Goal: Task Accomplishment & Management: Use online tool/utility

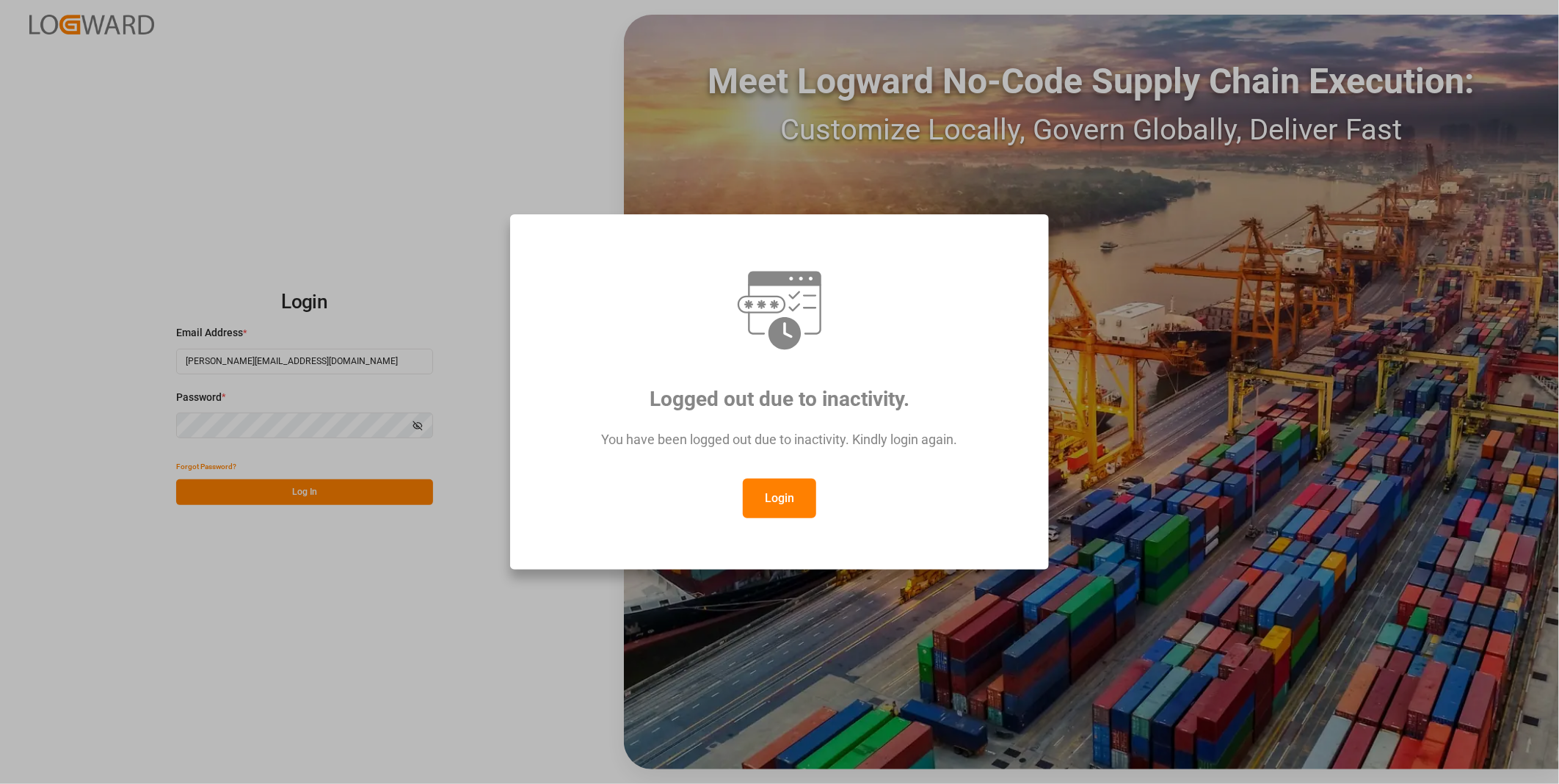
click at [776, 497] on button "Login" at bounding box center [779, 498] width 74 height 40
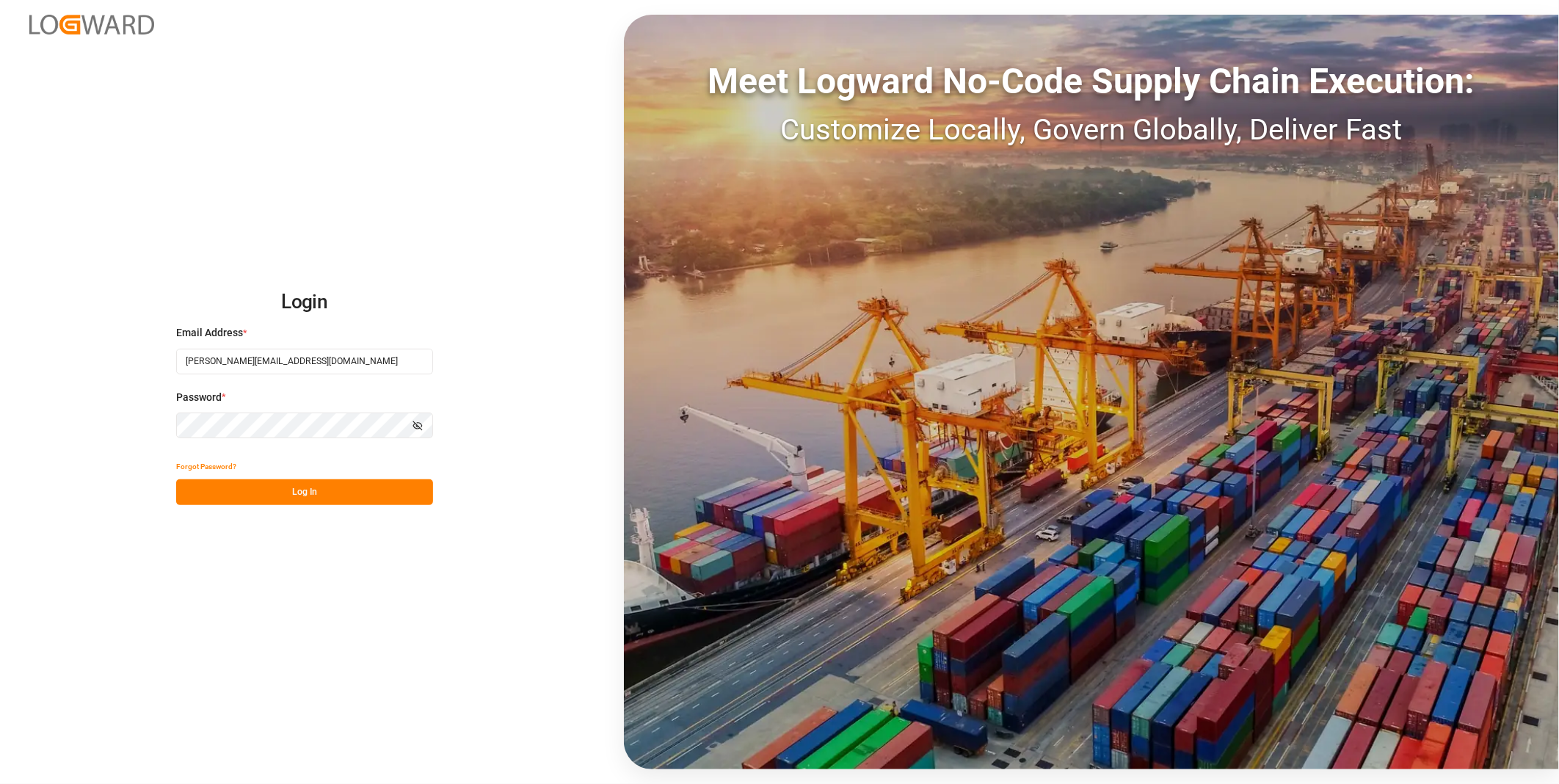
click at [329, 502] on button "Log In" at bounding box center [305, 492] width 257 height 26
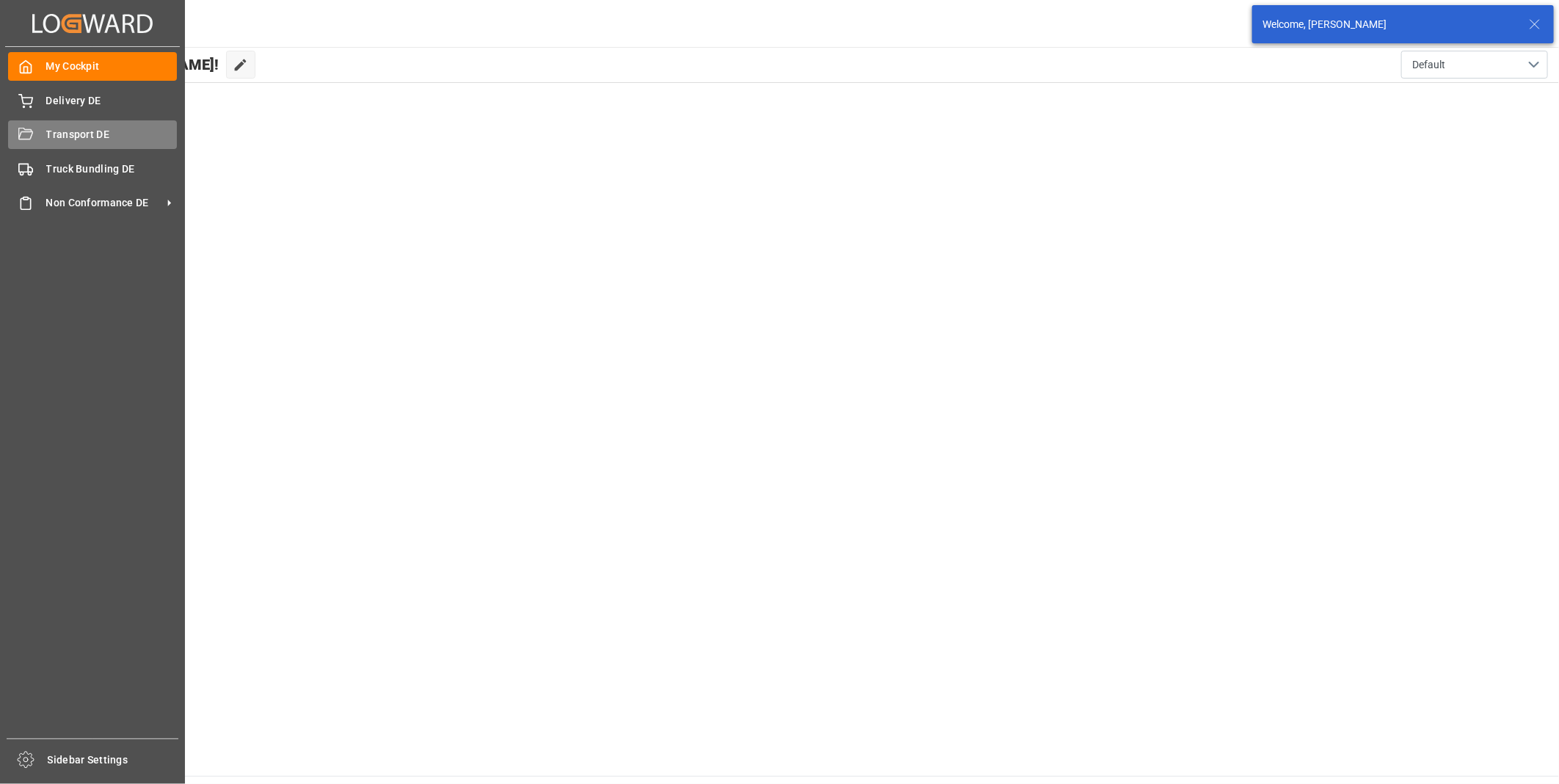
click at [52, 138] on span "Transport DE" at bounding box center [112, 134] width 131 height 15
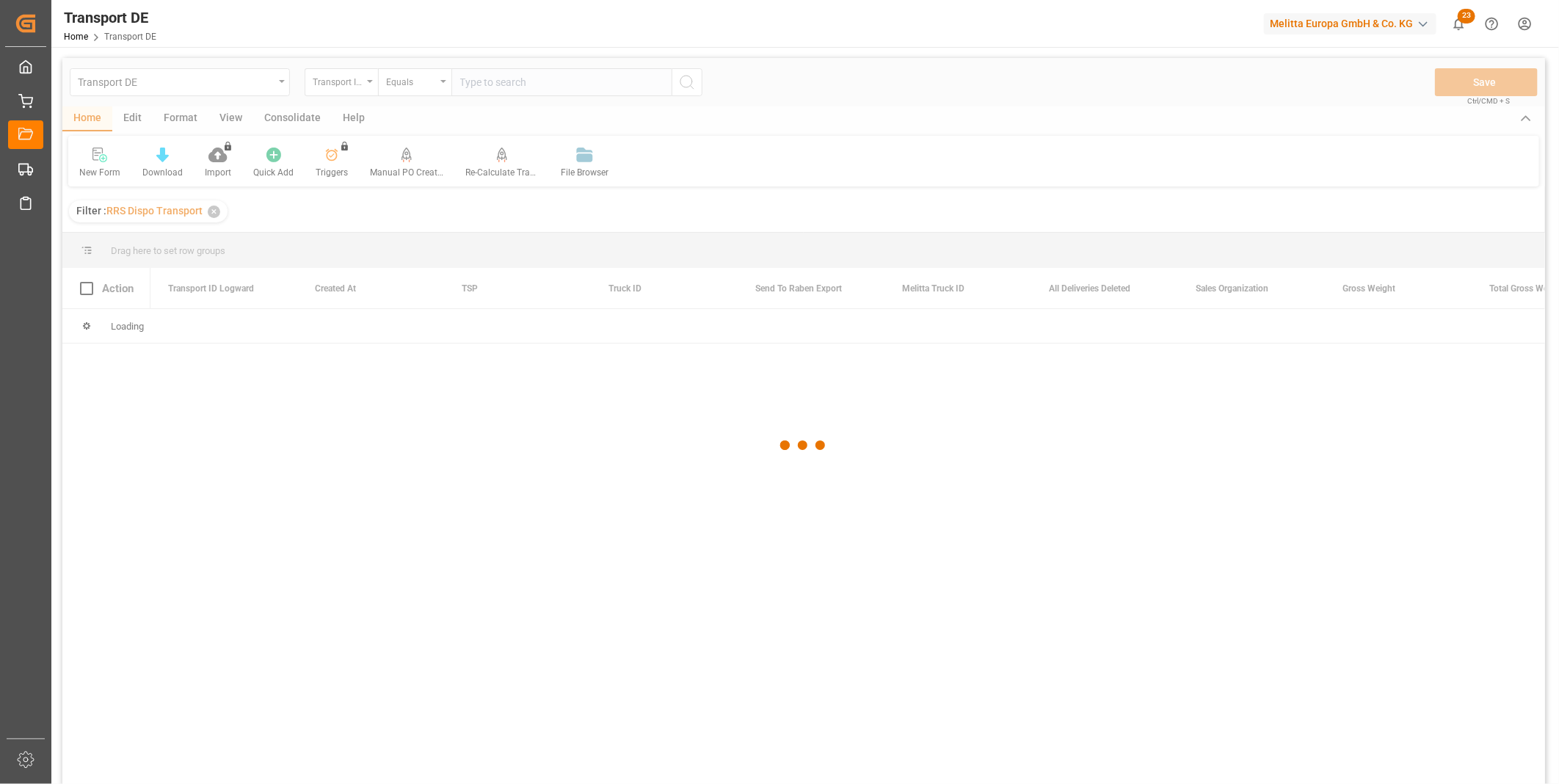
click at [282, 118] on div at bounding box center [803, 445] width 1483 height 775
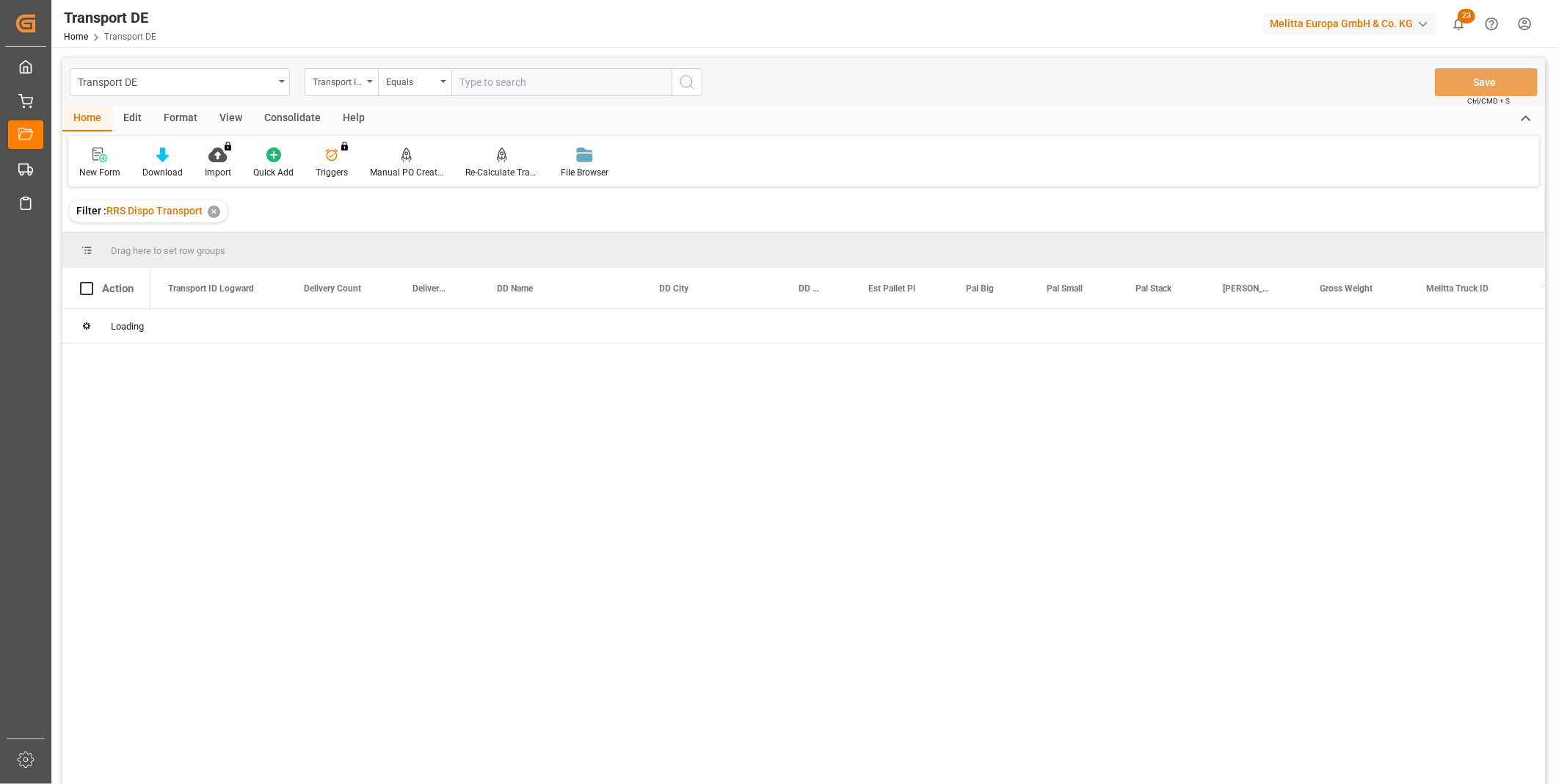
click at [316, 114] on div "Consolidate" at bounding box center [292, 119] width 79 height 25
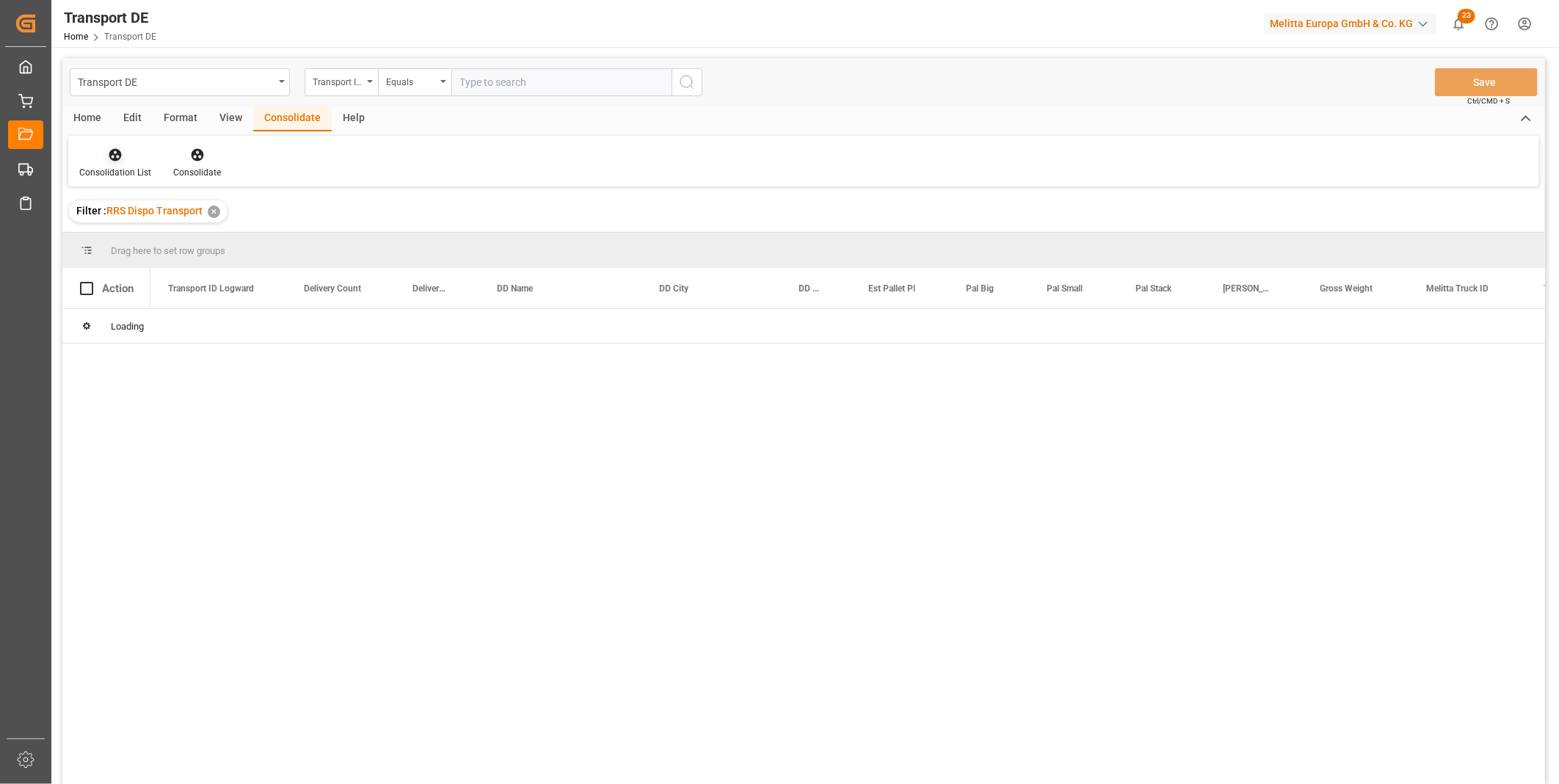
click at [113, 159] on icon at bounding box center [115, 155] width 12 height 12
click at [266, 276] on div "Transport DE Transport ID Logward Equals Save Ctrl/CMD + S Home Edit Format Vie…" at bounding box center [803, 439] width 1483 height 765
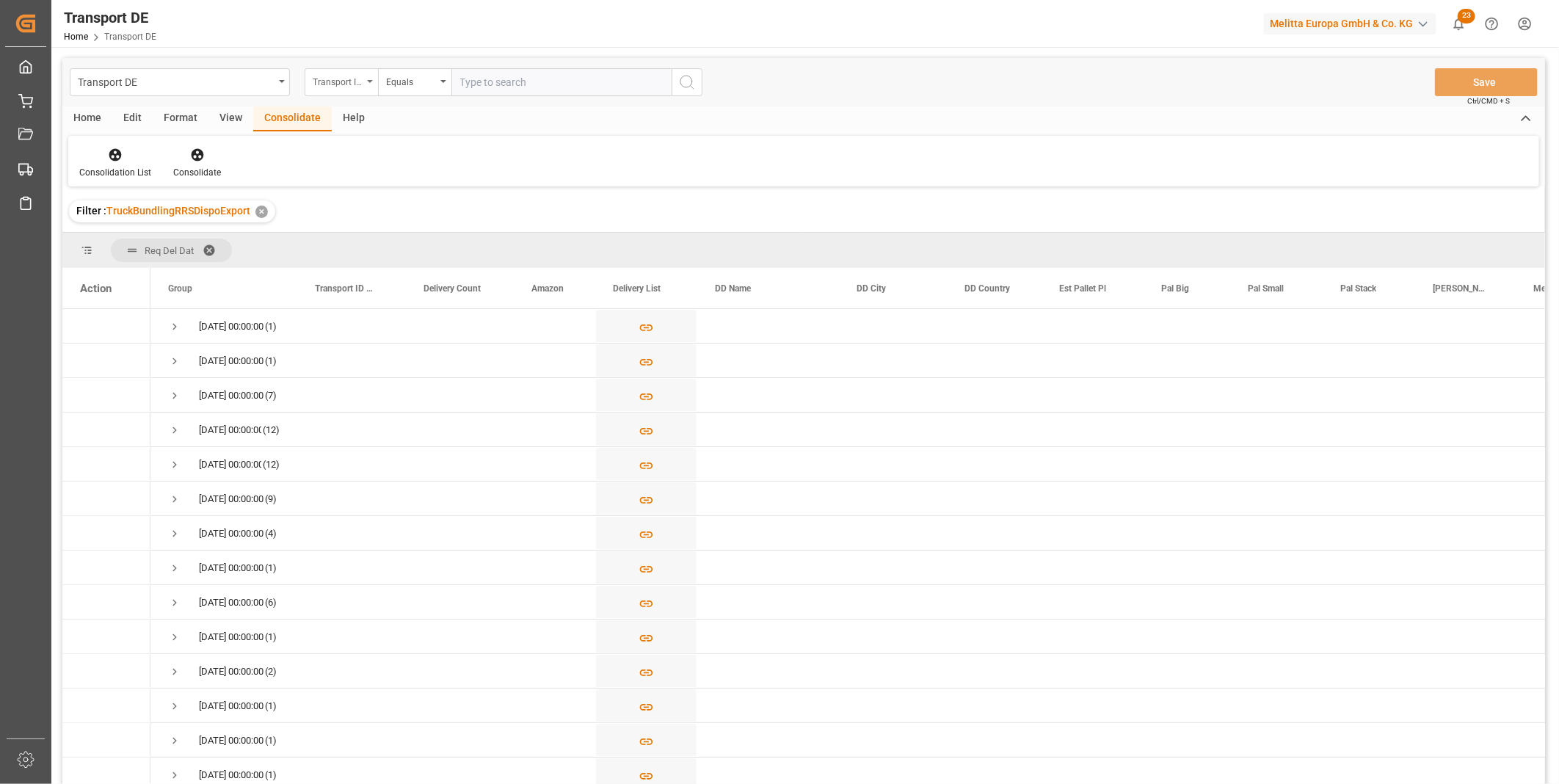
click at [327, 78] on div "Transport ID Logward" at bounding box center [338, 80] width 50 height 17
type input "Route"
click at [362, 147] on div "Route" at bounding box center [415, 150] width 219 height 31
click at [397, 98] on div "Transport DE Route Equals Save Ctrl/CMD + S" at bounding box center [803, 82] width 1483 height 49
click at [424, 77] on div "Equals" at bounding box center [411, 80] width 50 height 17
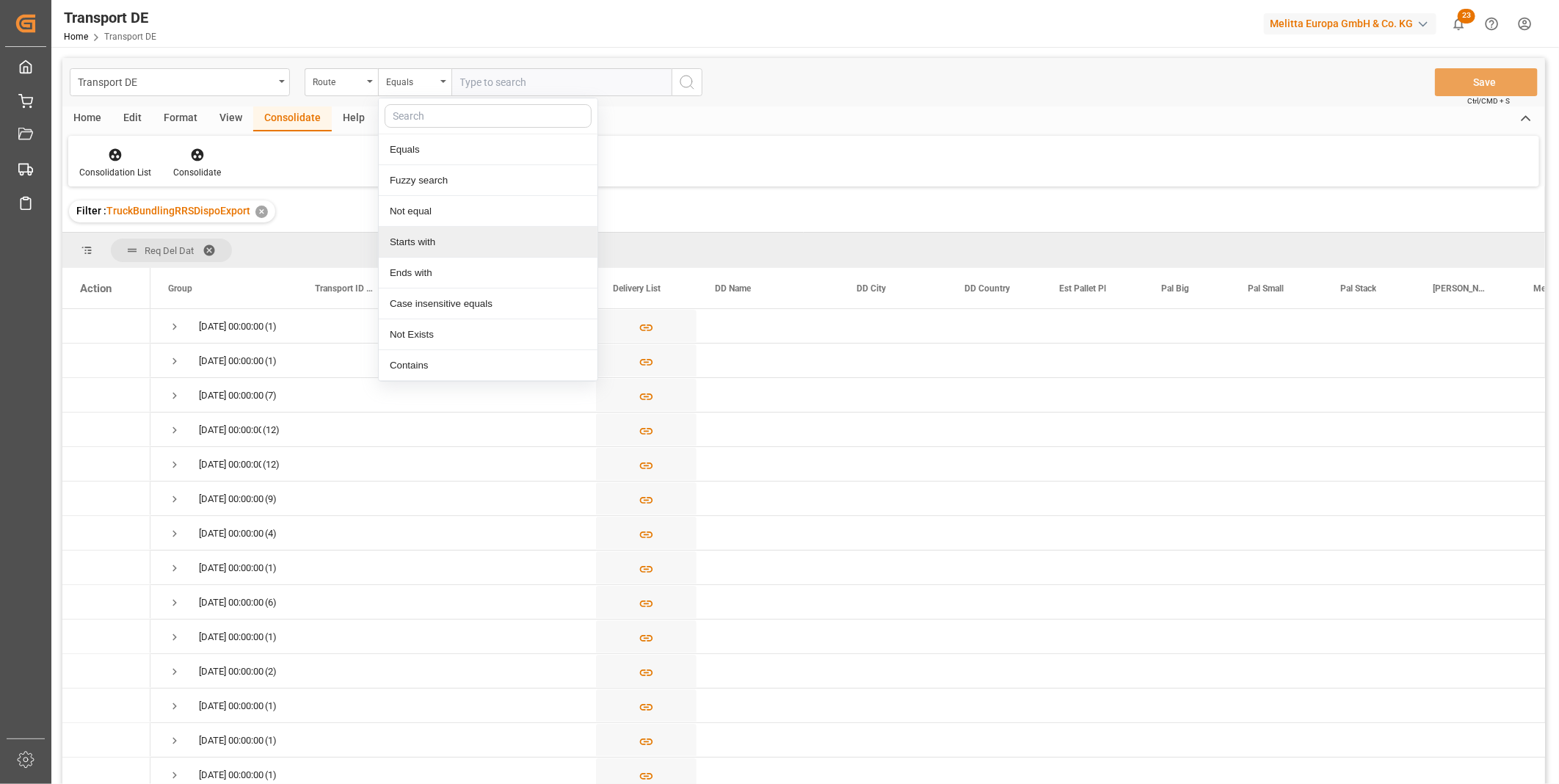
click at [450, 231] on div "Starts with" at bounding box center [487, 242] width 219 height 31
type input "AT"
click at [685, 83] on icon "search button" at bounding box center [687, 82] width 18 height 18
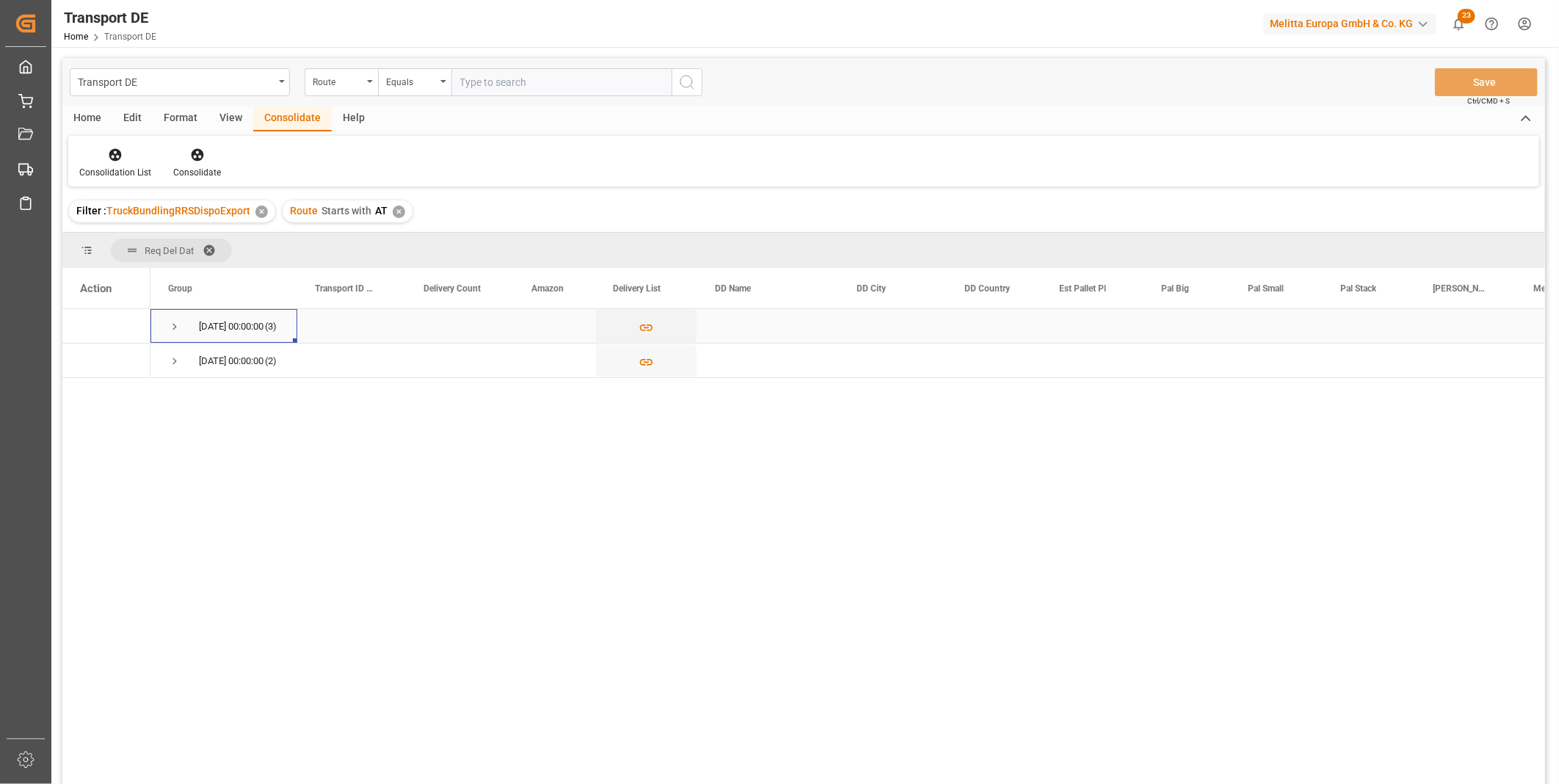
click at [177, 332] on span "Press SPACE to select this row." at bounding box center [175, 327] width 13 height 34
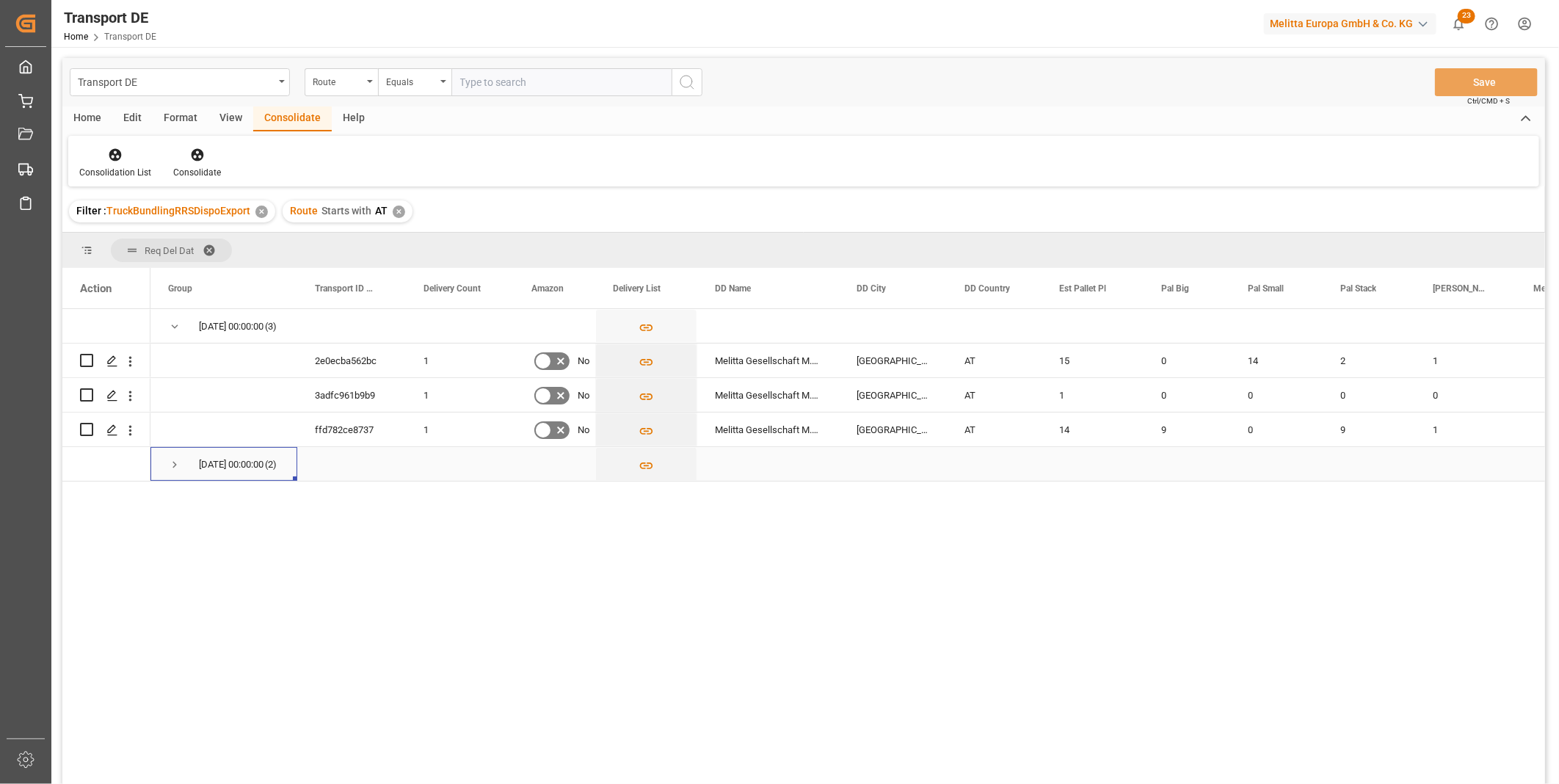
click at [194, 451] on span "14.10.2025 00:00:00 (2)" at bounding box center [224, 463] width 112 height 32
click at [175, 460] on span "Press SPACE to select this row." at bounding box center [175, 464] width 13 height 13
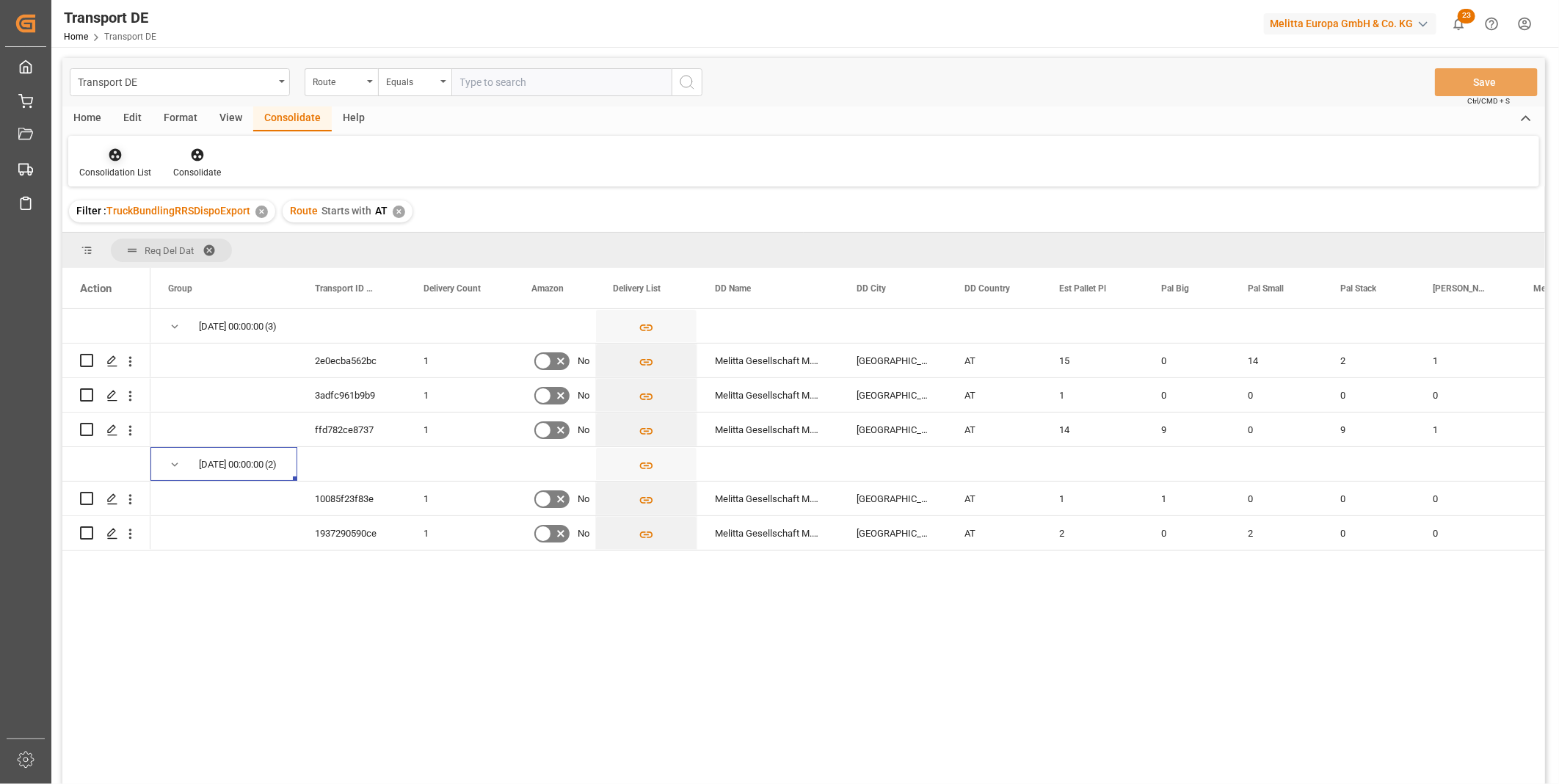
click at [101, 161] on div at bounding box center [114, 154] width 72 height 15
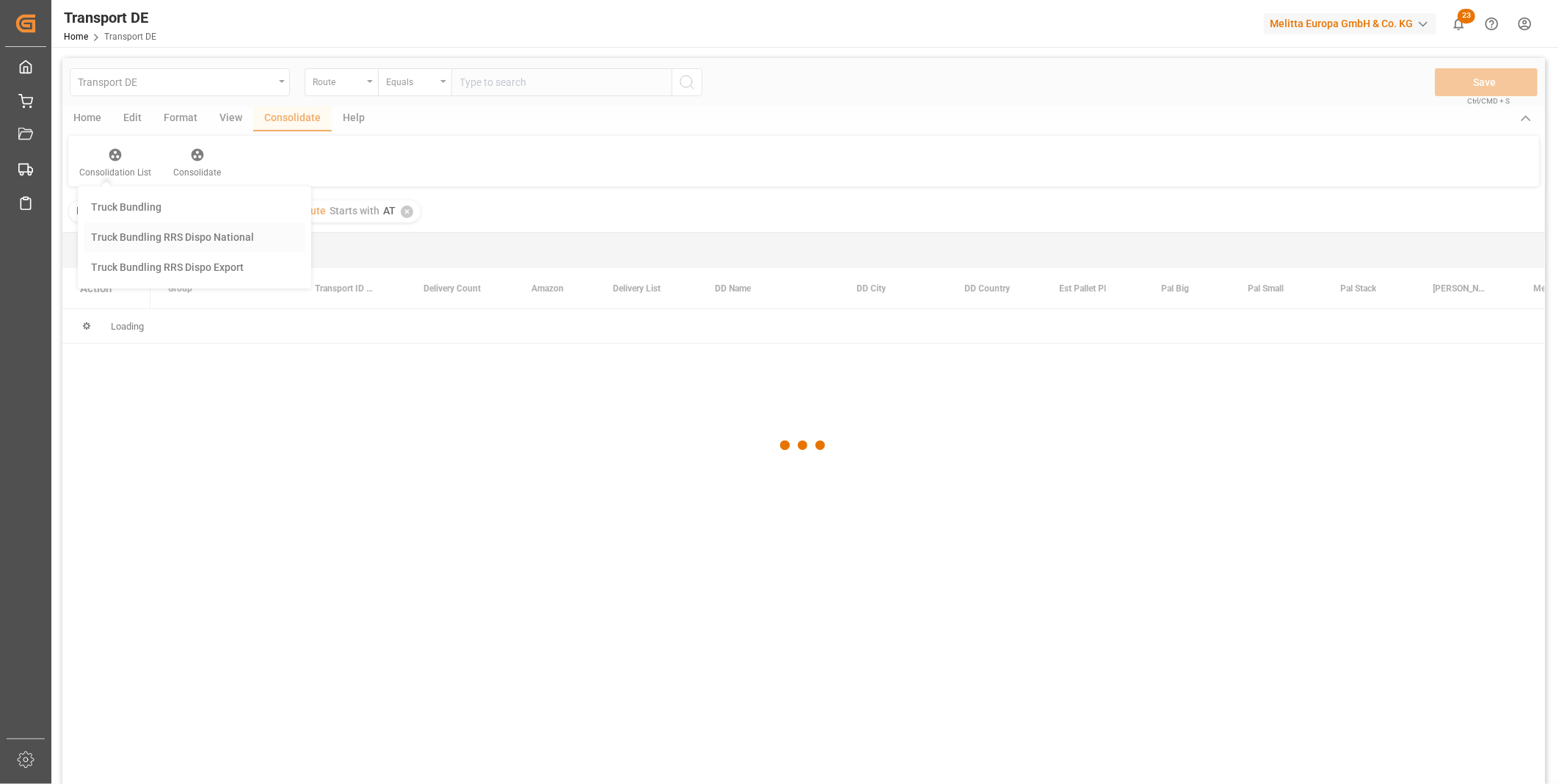
click at [165, 243] on div "Transport DE Route Equals Save Ctrl/CMD + S Home Edit Format View Consolidate H…" at bounding box center [803, 439] width 1483 height 765
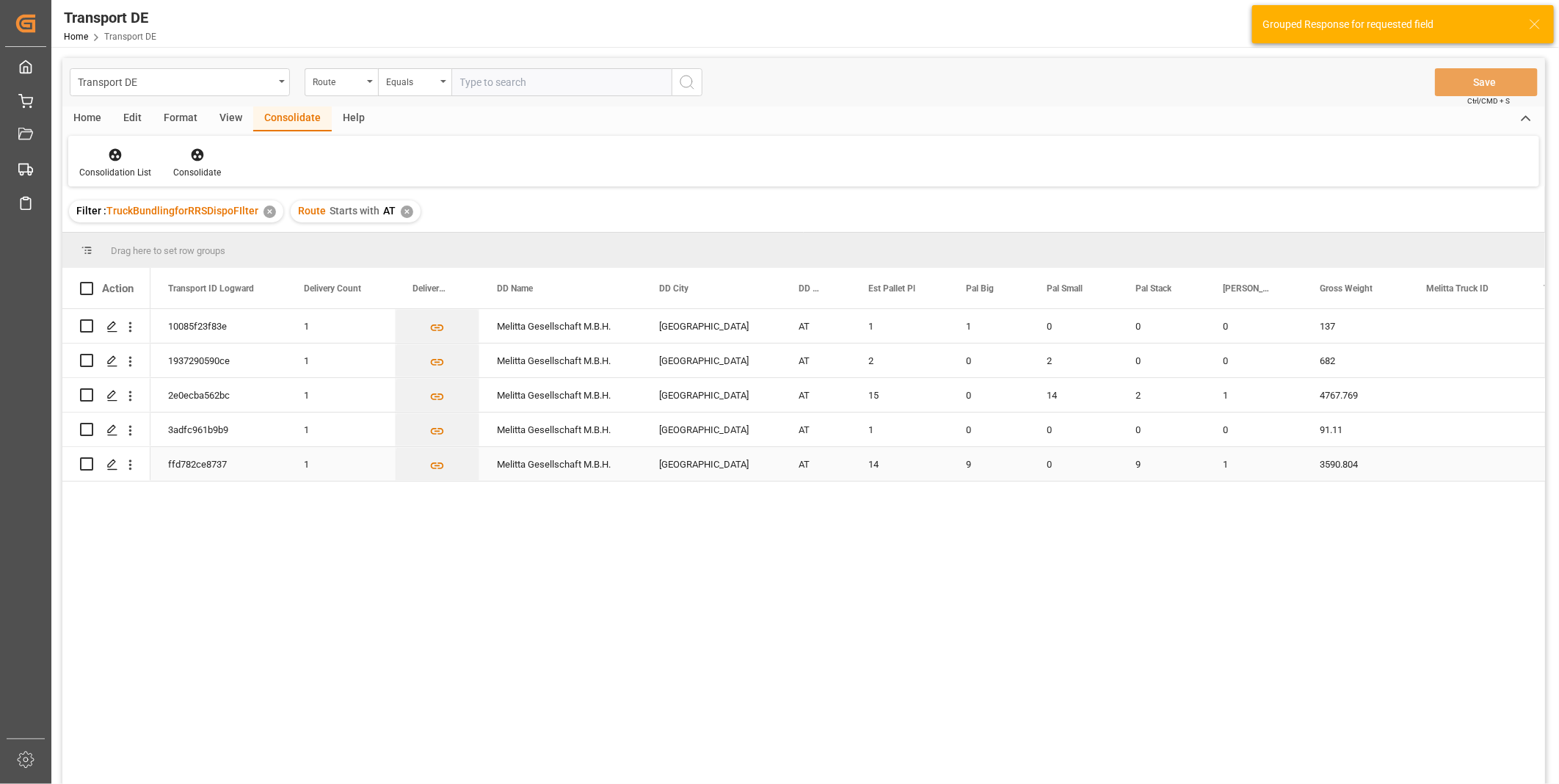
click at [84, 470] on input "Press Space to toggle row selection (unchecked)" at bounding box center [86, 463] width 13 height 13
checkbox input "true"
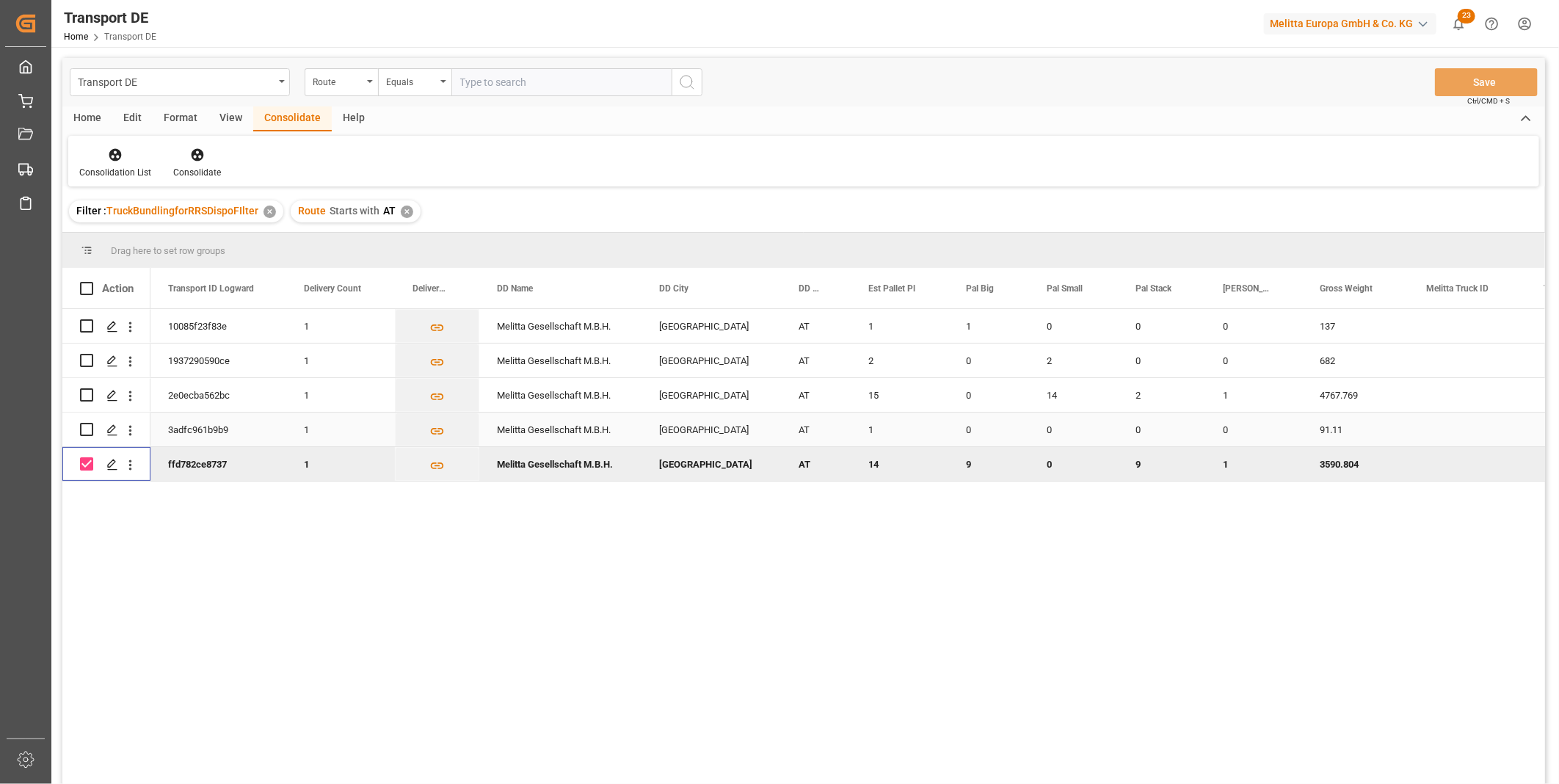
click at [86, 435] on input "Press Space to toggle row selection (unchecked)" at bounding box center [86, 429] width 13 height 13
checkbox input "true"
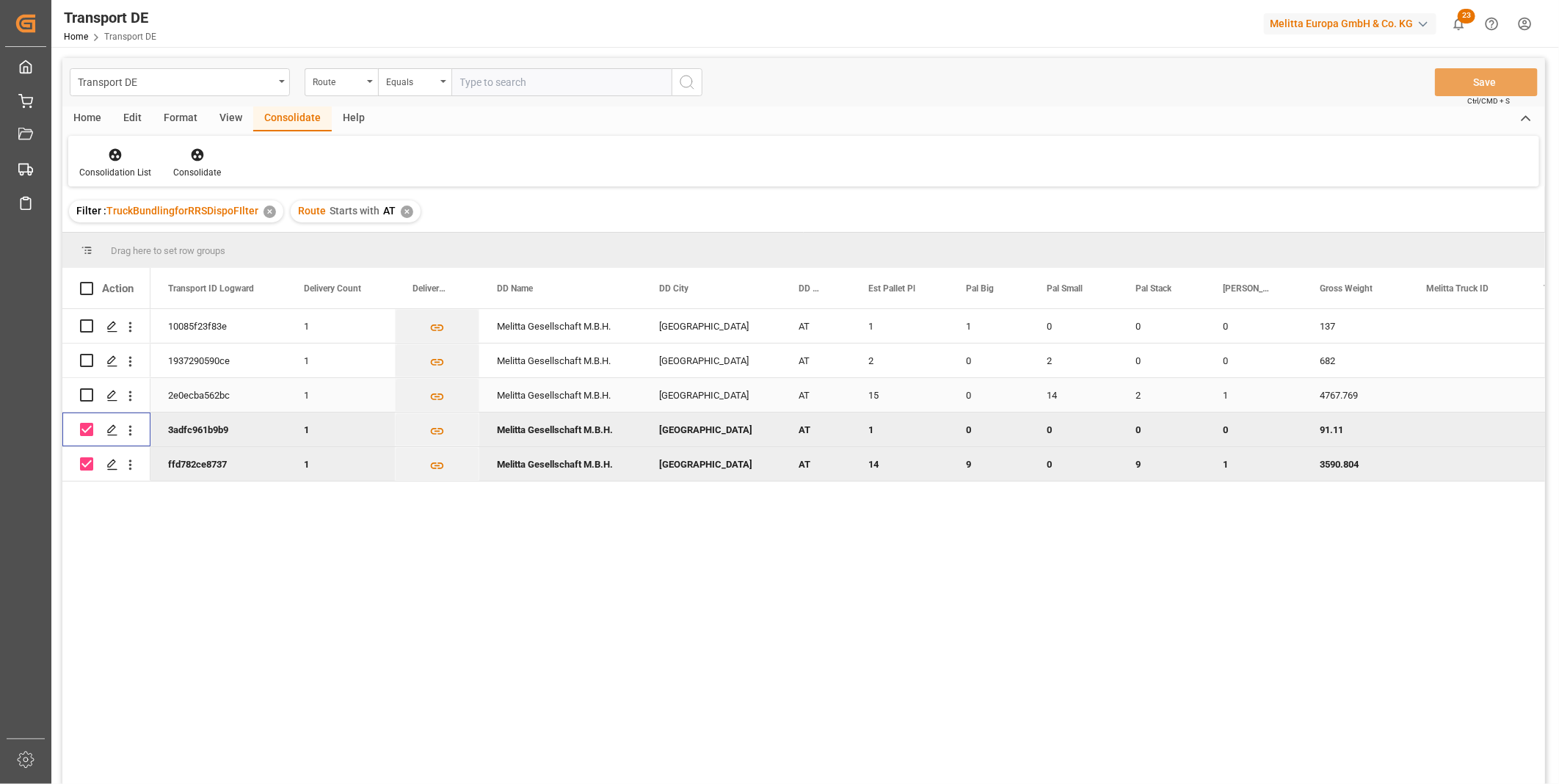
click at [85, 400] on input "Press Space to toggle row selection (unchecked)" at bounding box center [86, 394] width 13 height 13
checkbox input "true"
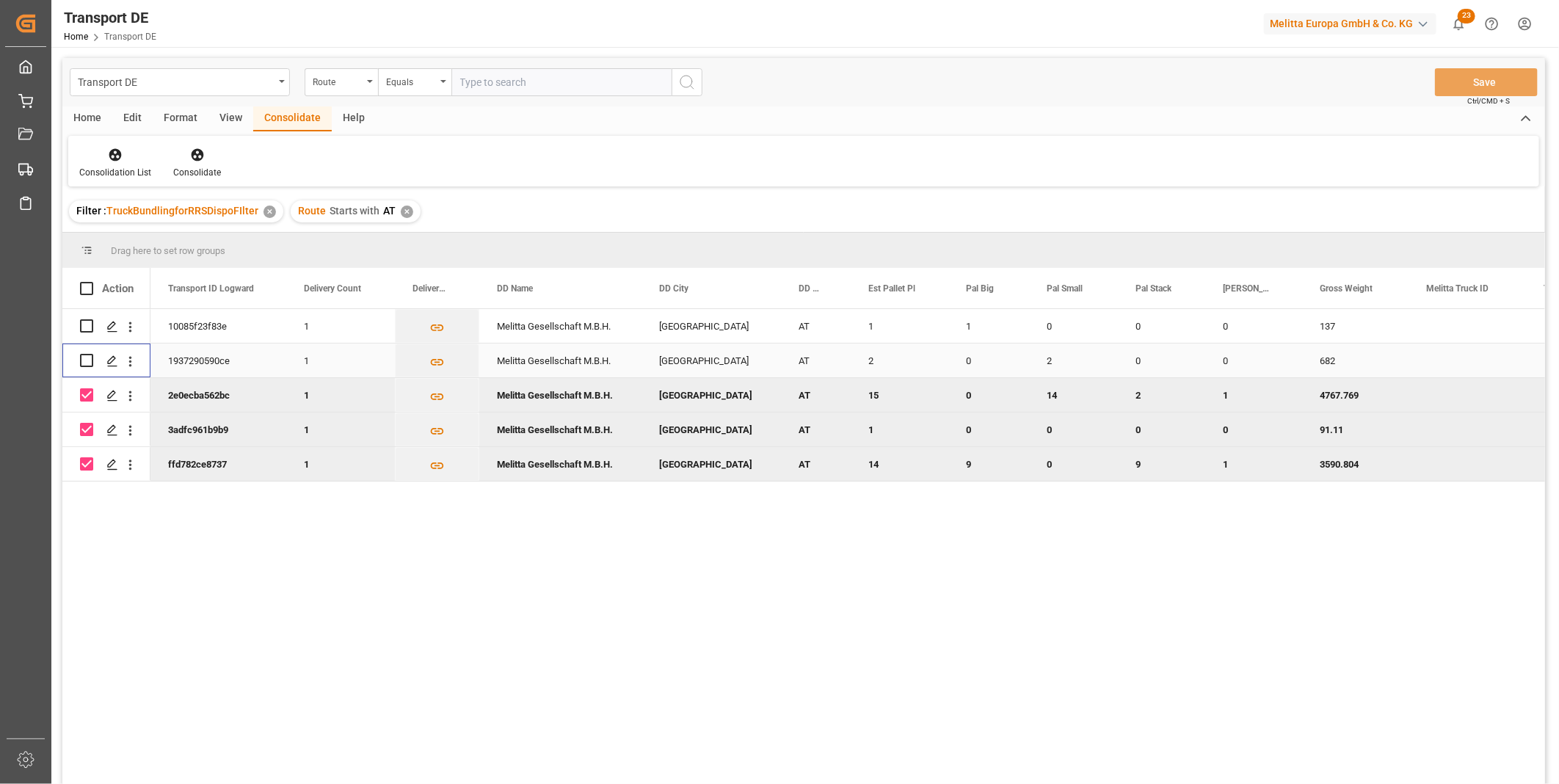
click at [85, 361] on input "Press Space to toggle row selection (unchecked)" at bounding box center [86, 360] width 13 height 13
checkbox input "true"
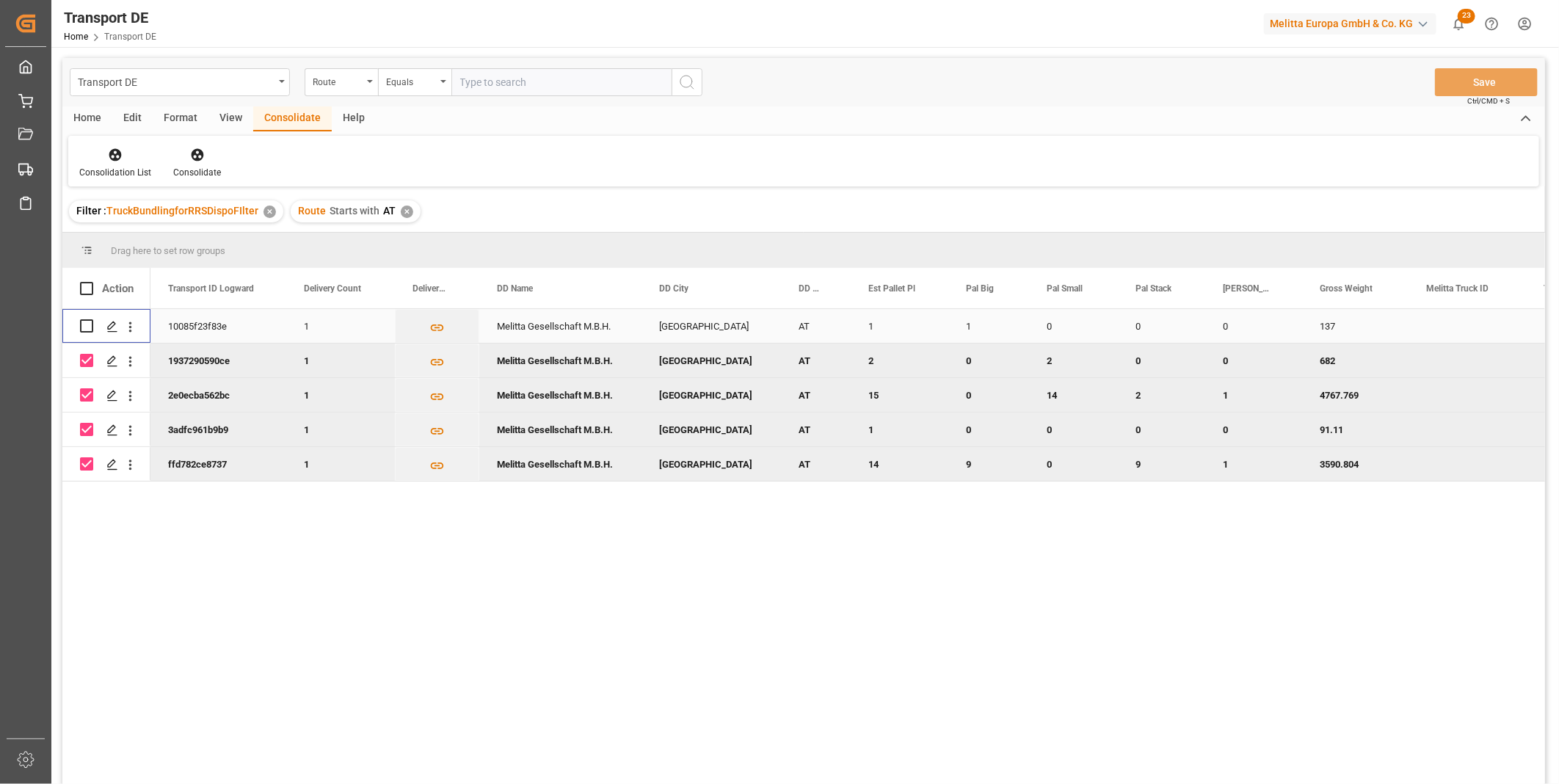
click at [90, 331] on input "Press Space to toggle row selection (unchecked)" at bounding box center [86, 325] width 13 height 13
checkbox input "true"
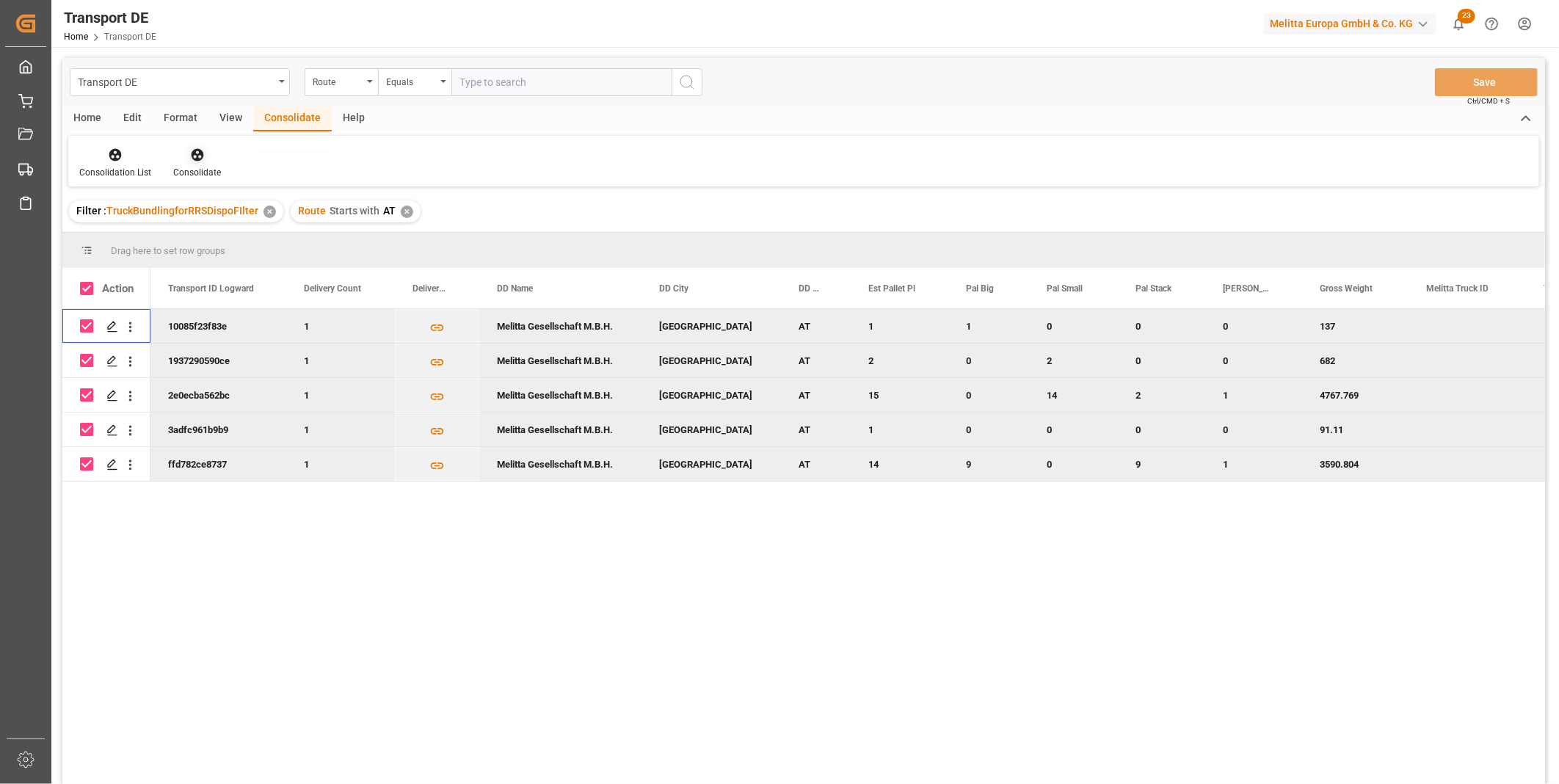
click at [207, 165] on div "Consolidate" at bounding box center [197, 163] width 70 height 32
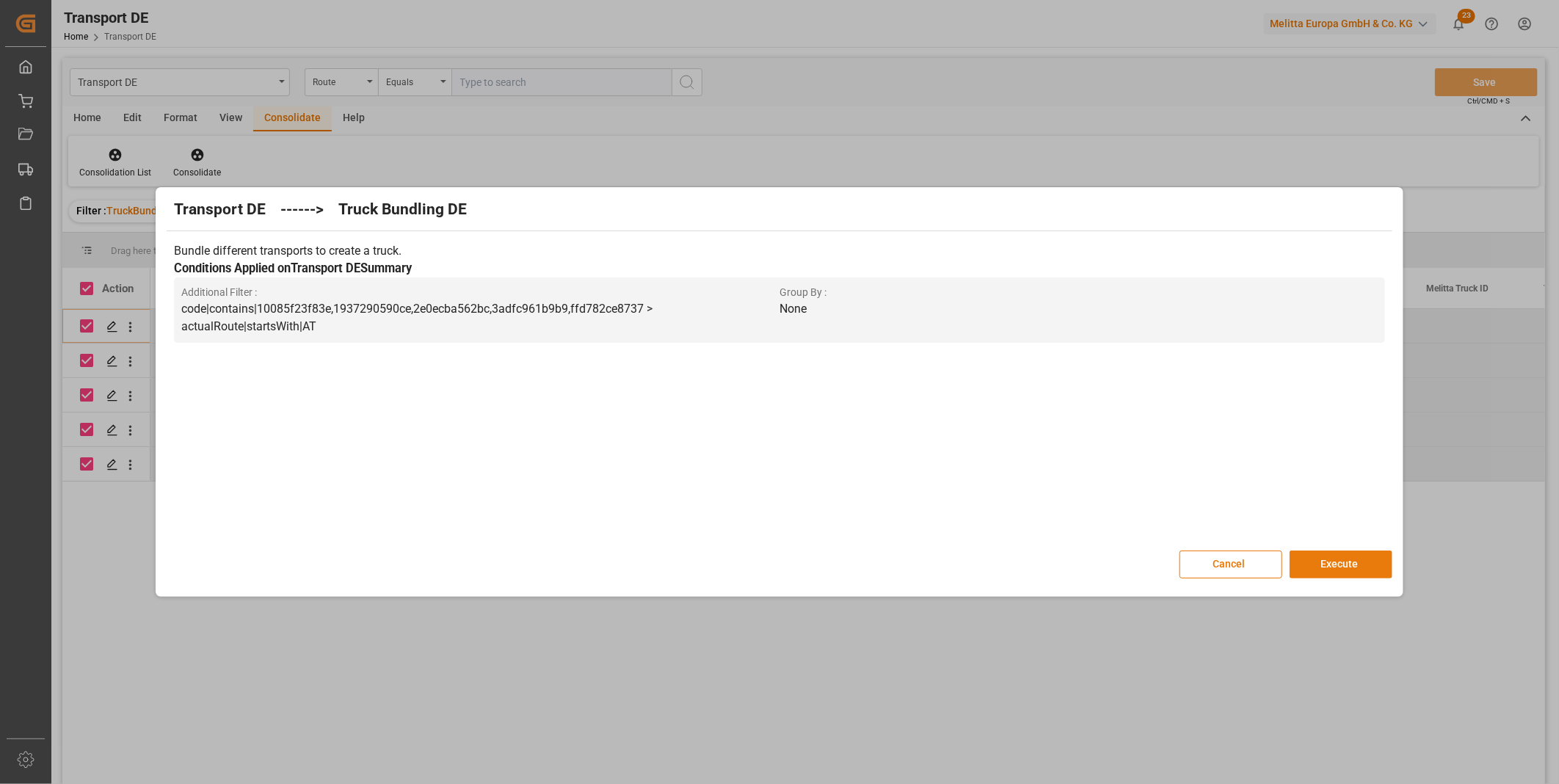
click at [1340, 569] on button "Execute" at bounding box center [1341, 563] width 103 height 27
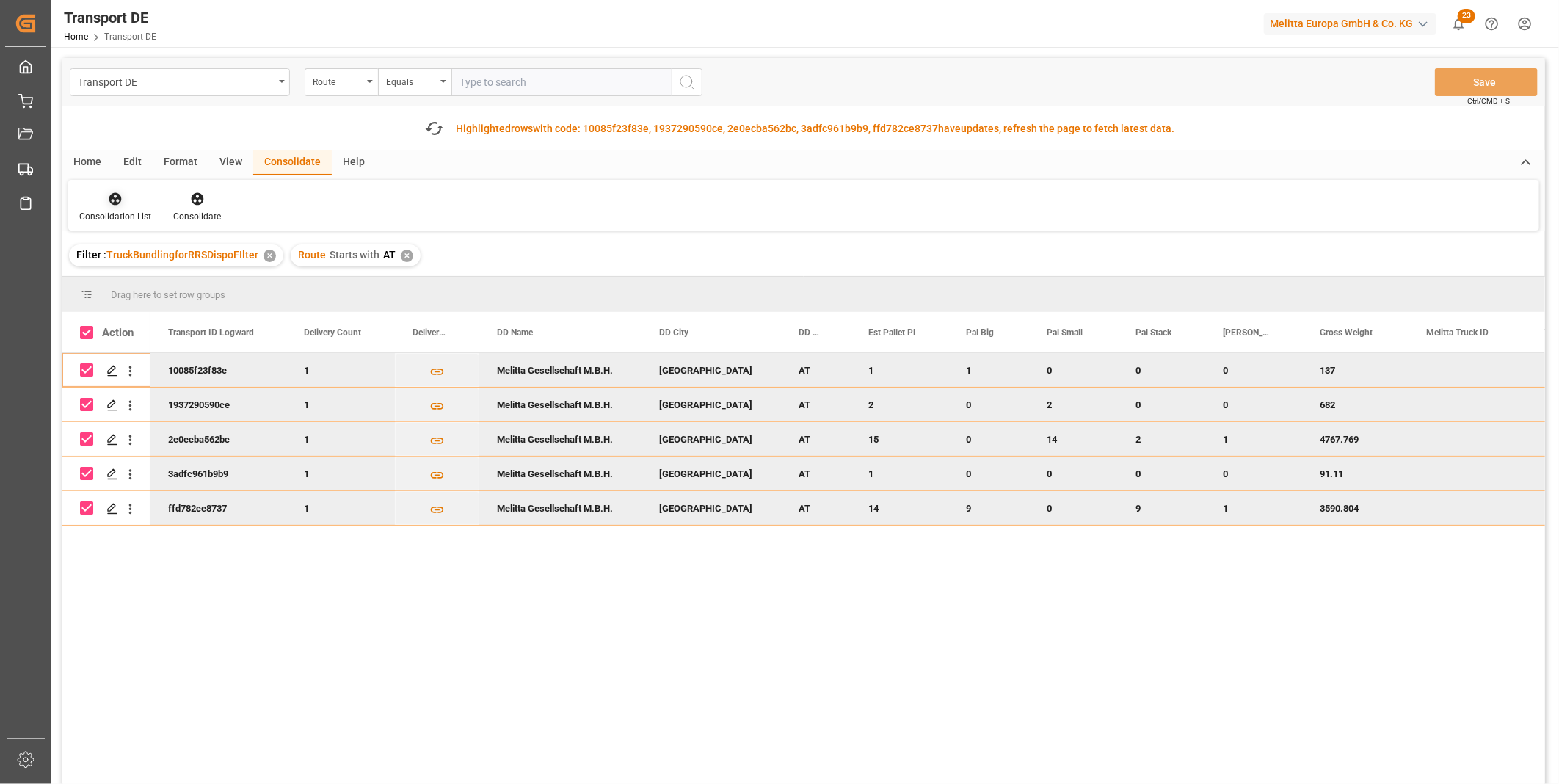
click at [97, 201] on div at bounding box center [114, 198] width 72 height 15
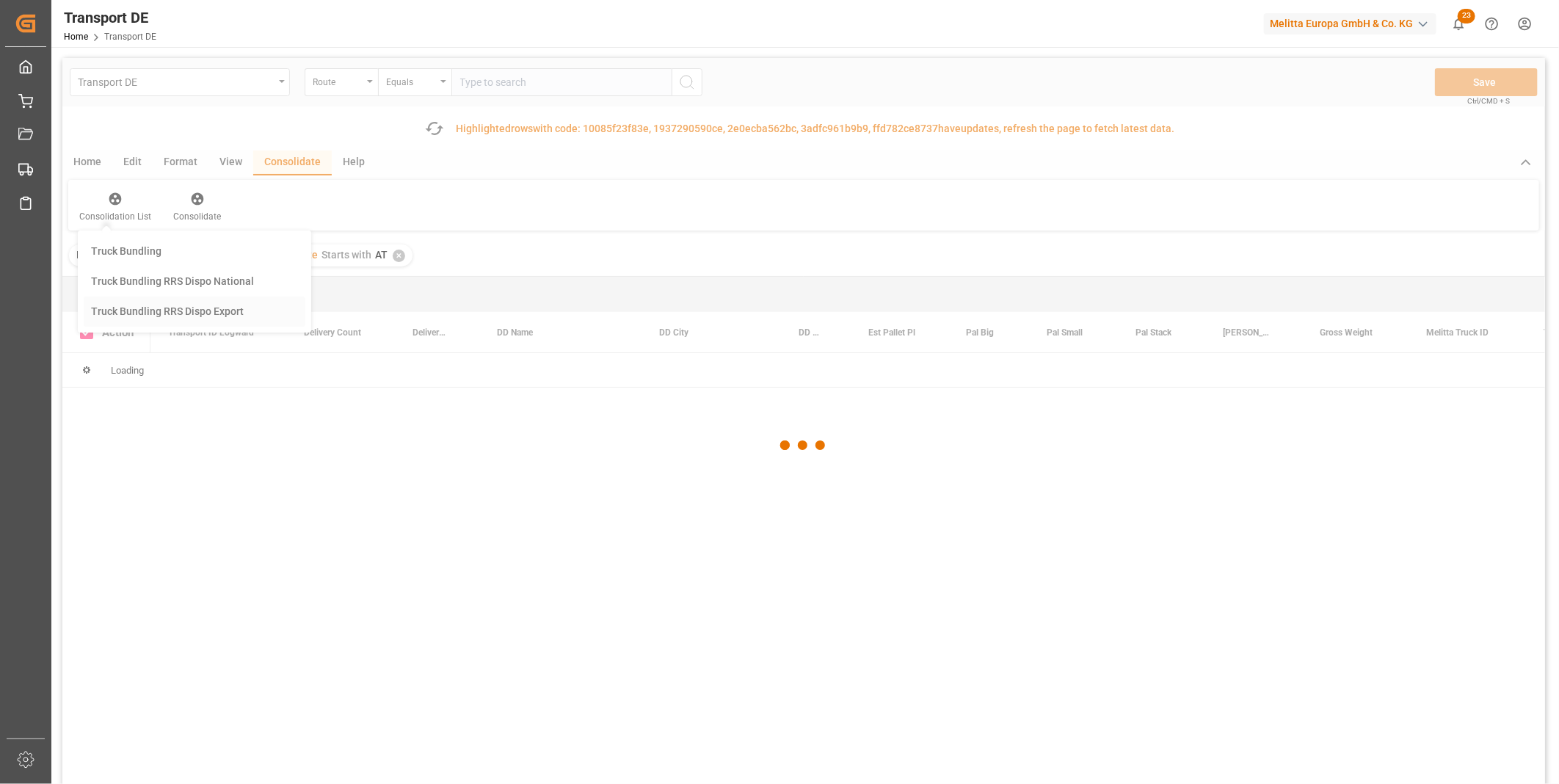
click at [221, 299] on div "Transport DE Route Equals Save Ctrl/CMD + S Fetch latest updates Highlighted ro…" at bounding box center [803, 462] width 1483 height 809
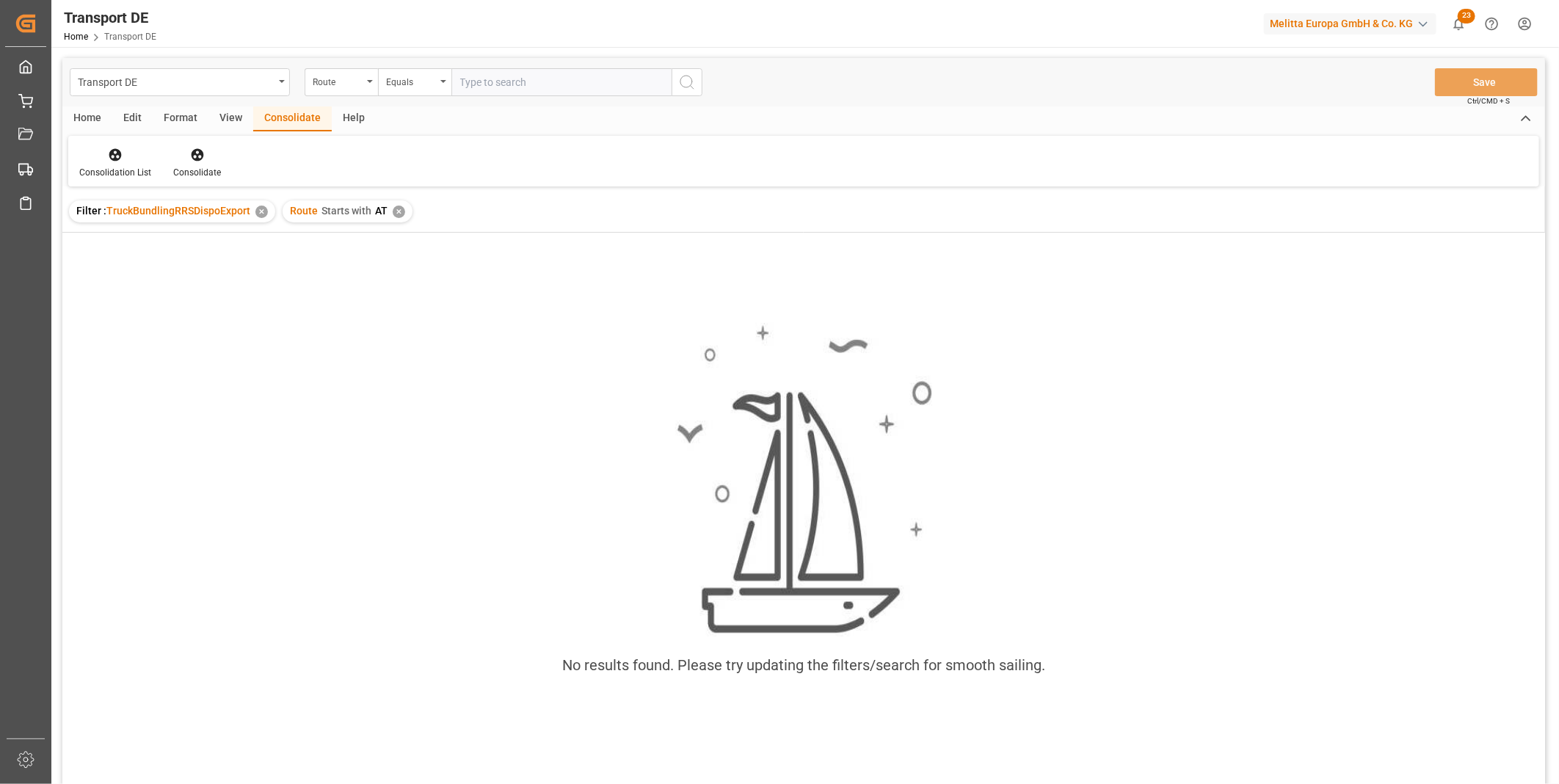
click at [397, 208] on div "✕" at bounding box center [399, 212] width 12 height 12
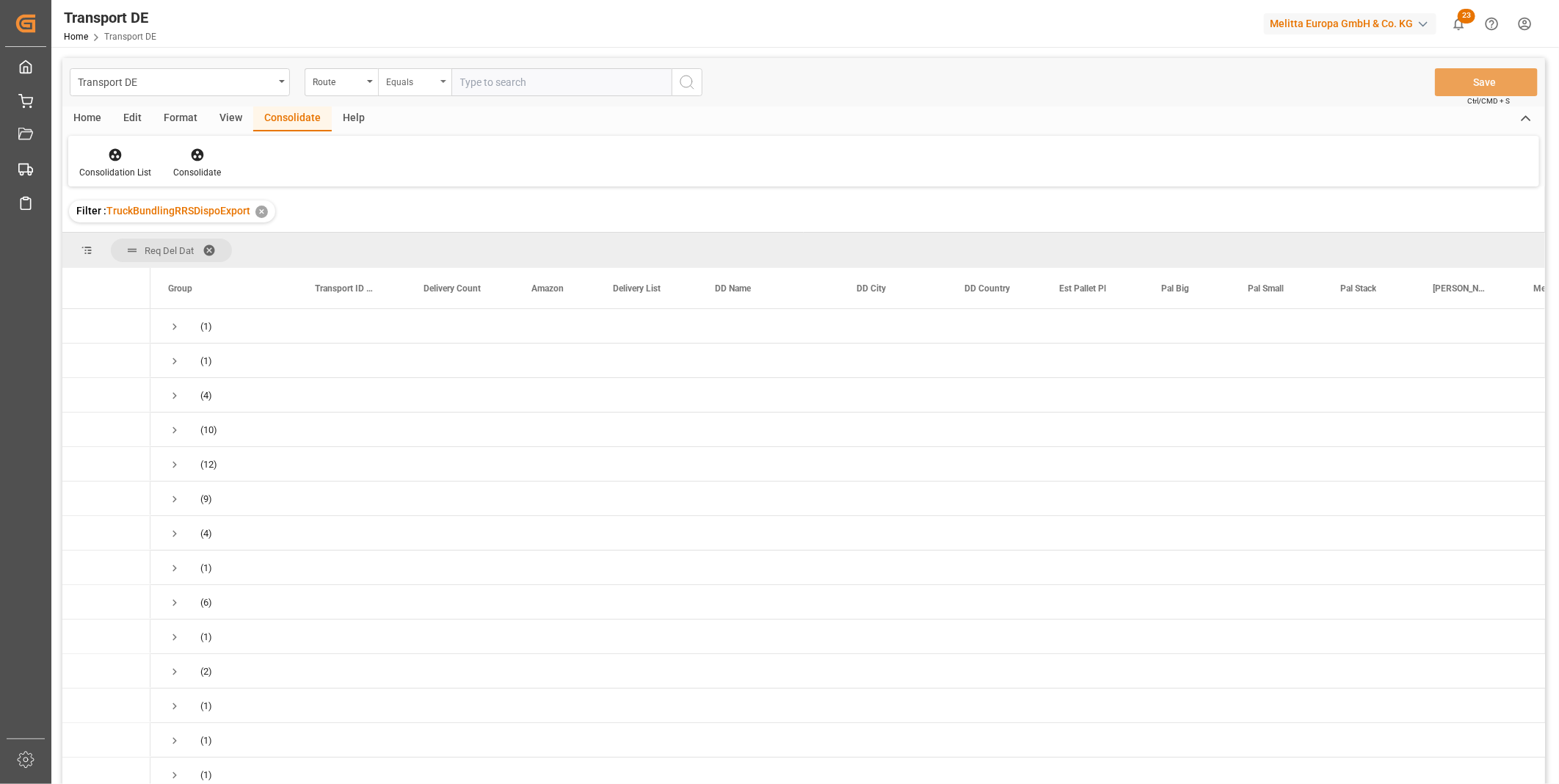
click at [407, 74] on div "Equals" at bounding box center [411, 80] width 50 height 17
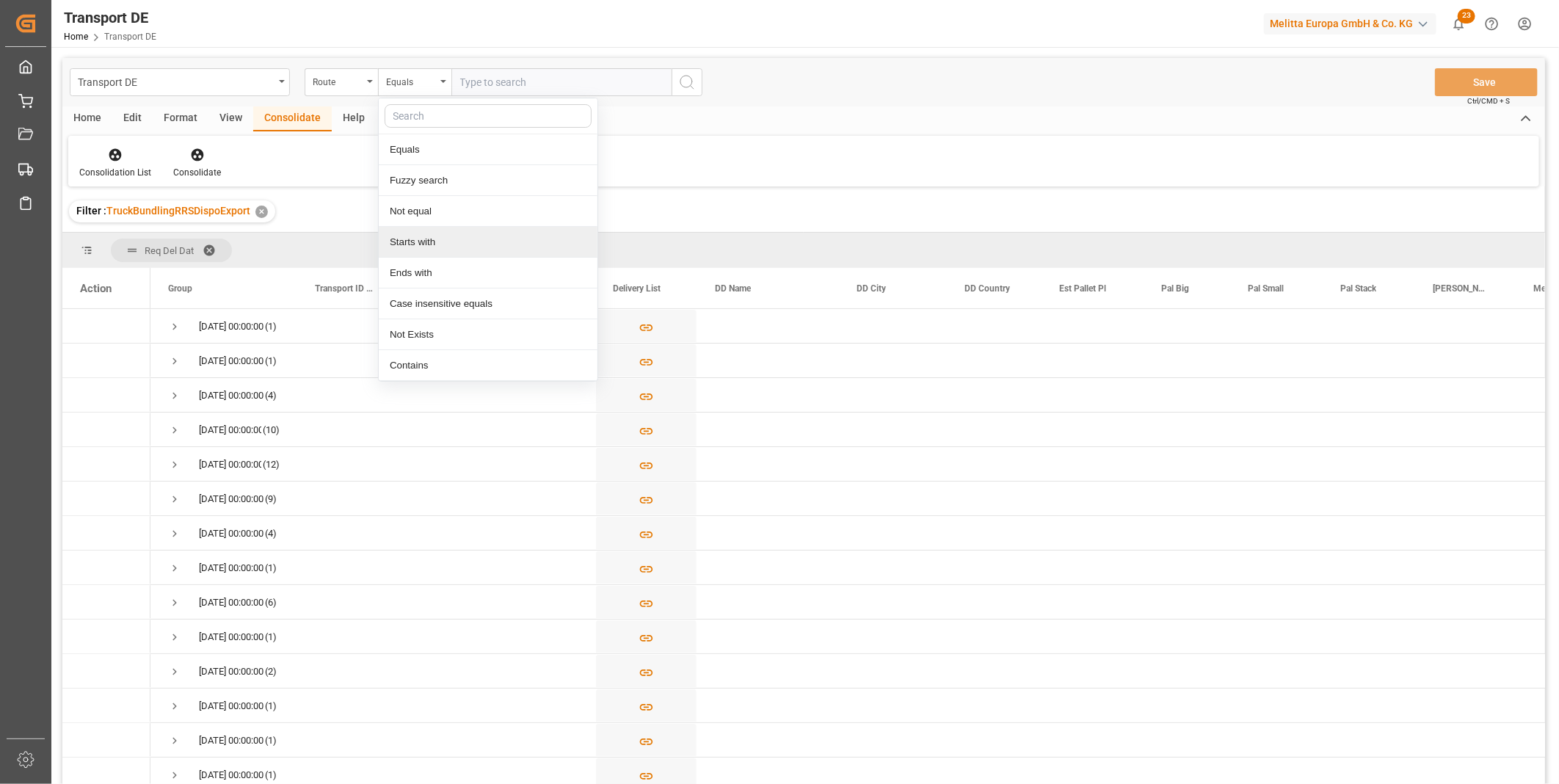
click at [438, 245] on div "Starts with" at bounding box center [487, 242] width 219 height 31
type input "FR"
click at [703, 77] on div "Transport DE Route Starts with FR Save Ctrl/CMD + S" at bounding box center [803, 82] width 1483 height 49
click at [688, 77] on icon "search button" at bounding box center [687, 82] width 18 height 18
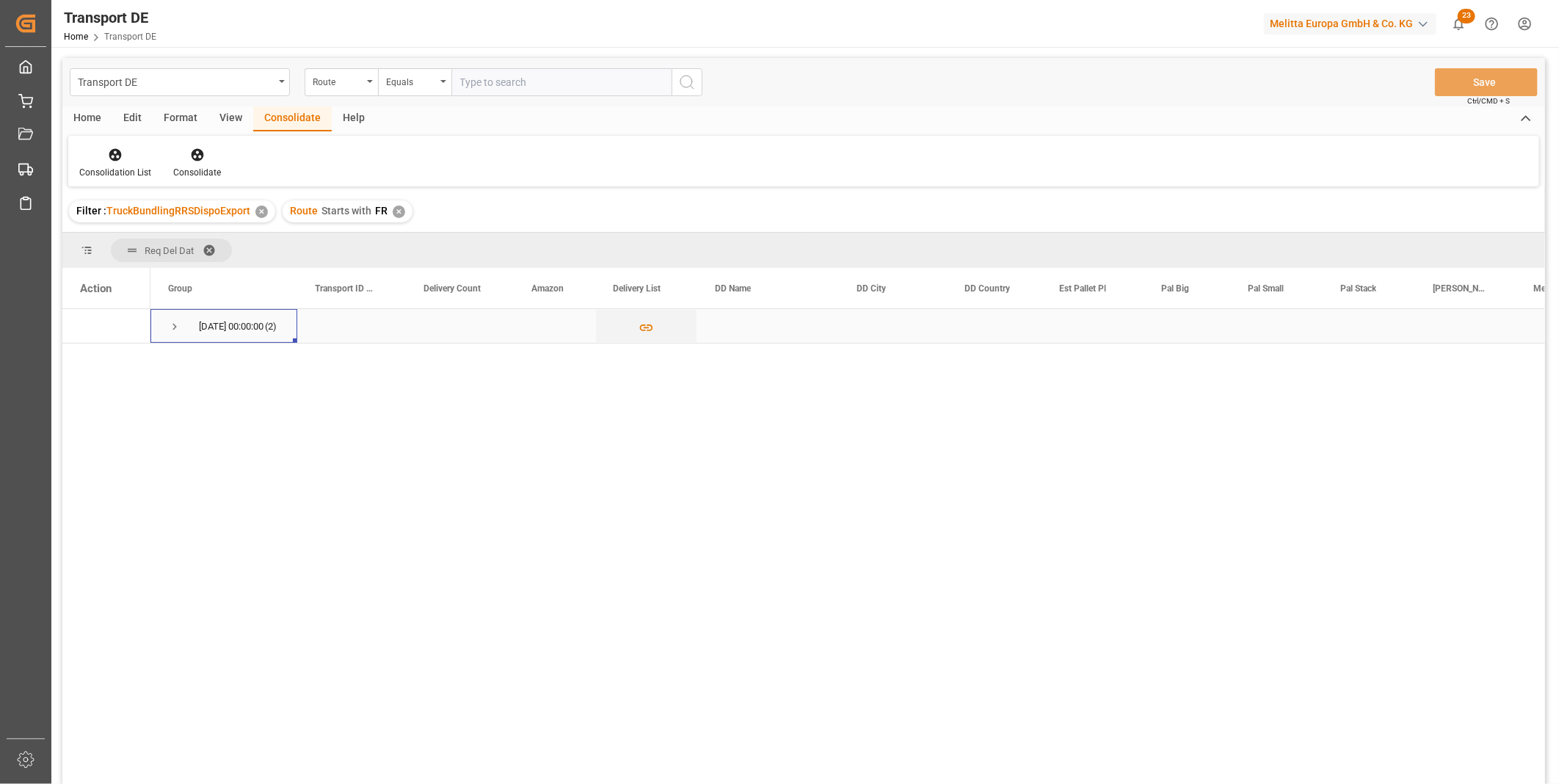
click at [172, 325] on span "Press SPACE to select this row." at bounding box center [175, 326] width 13 height 13
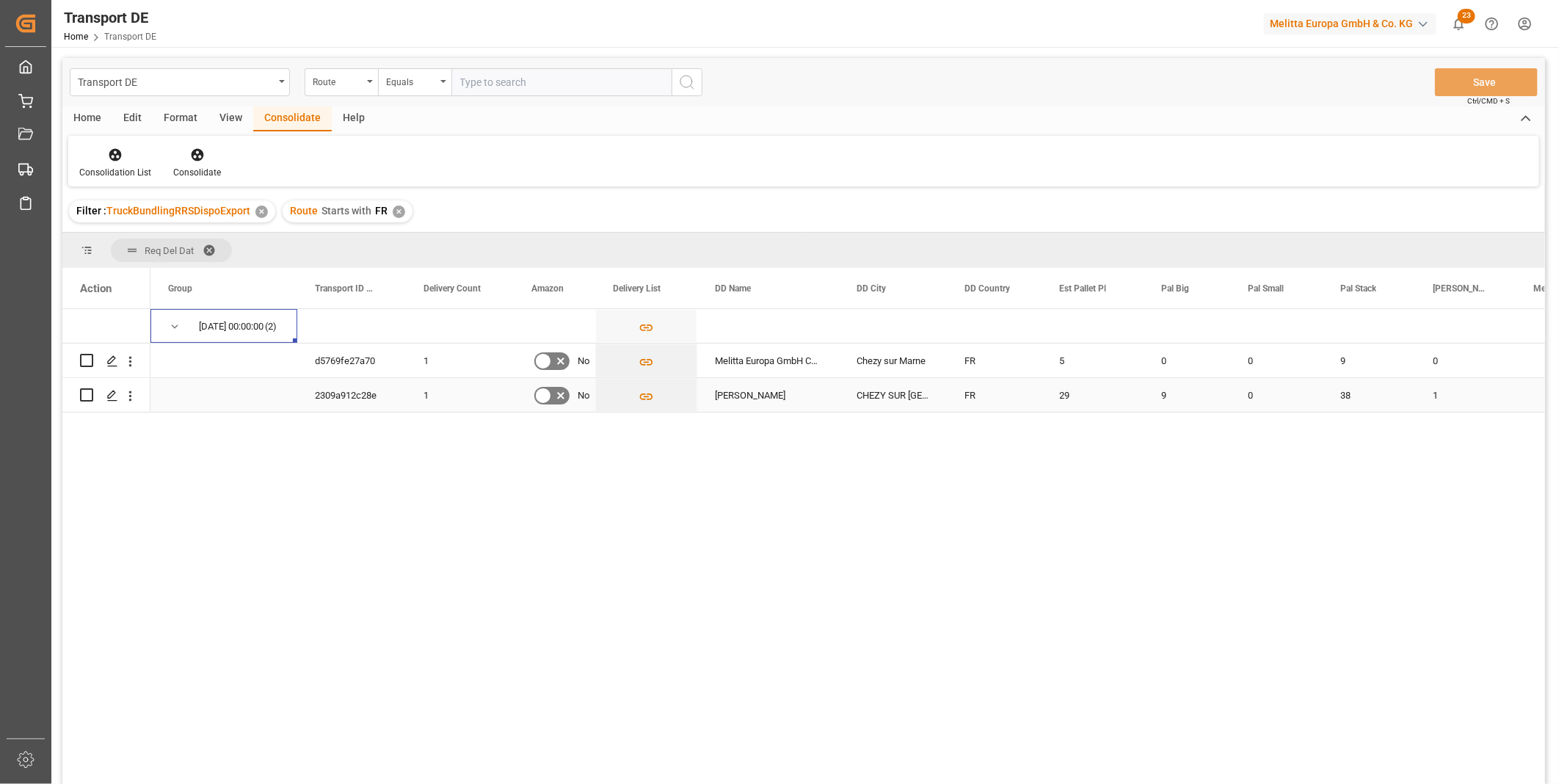
click at [86, 394] on input "Press Space to toggle row selection (unchecked)" at bounding box center [86, 394] width 13 height 13
checkbox input "true"
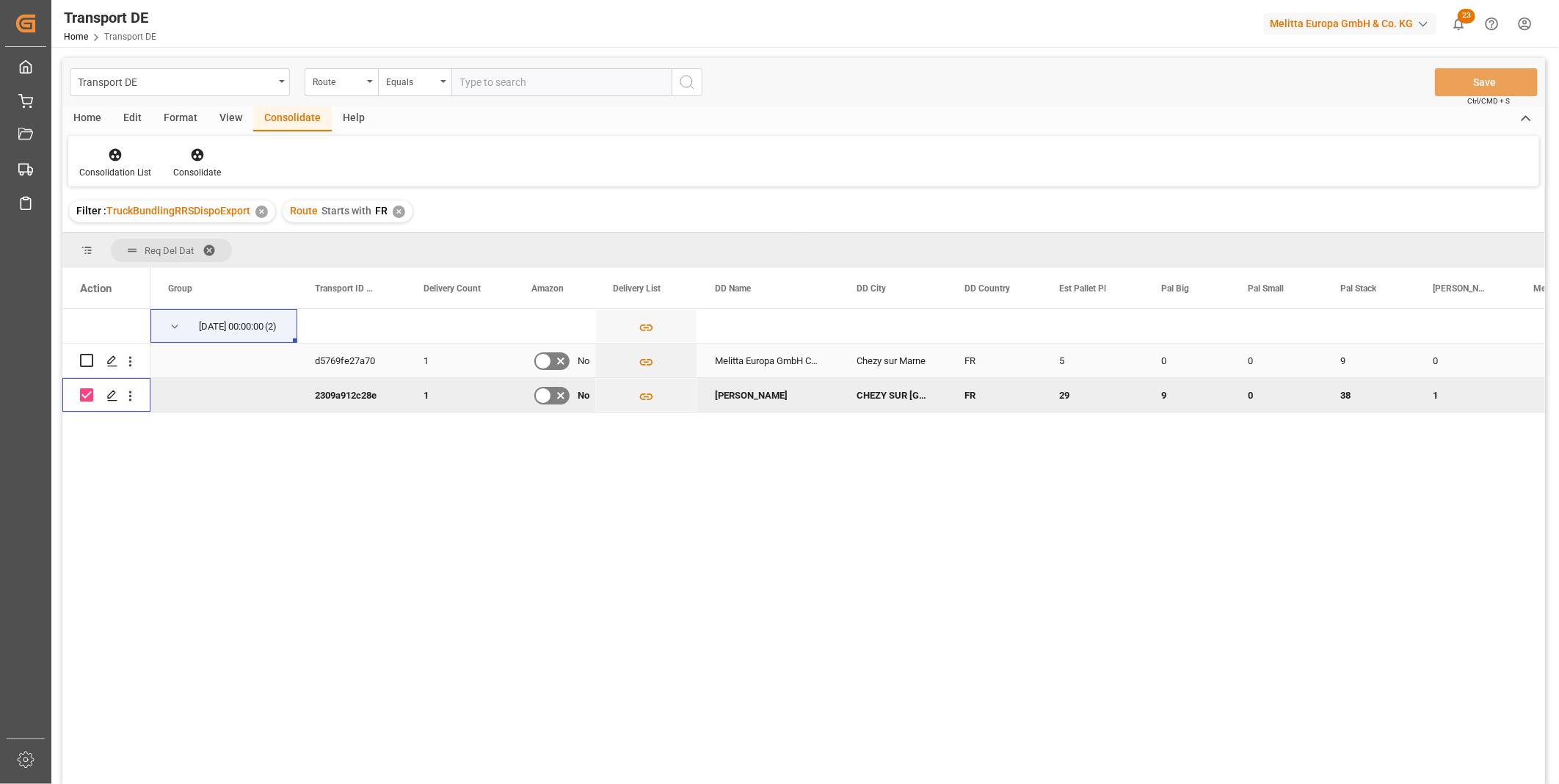
click at [82, 356] on input "Press Space to toggle row selection (unchecked)" at bounding box center [86, 360] width 13 height 13
checkbox input "true"
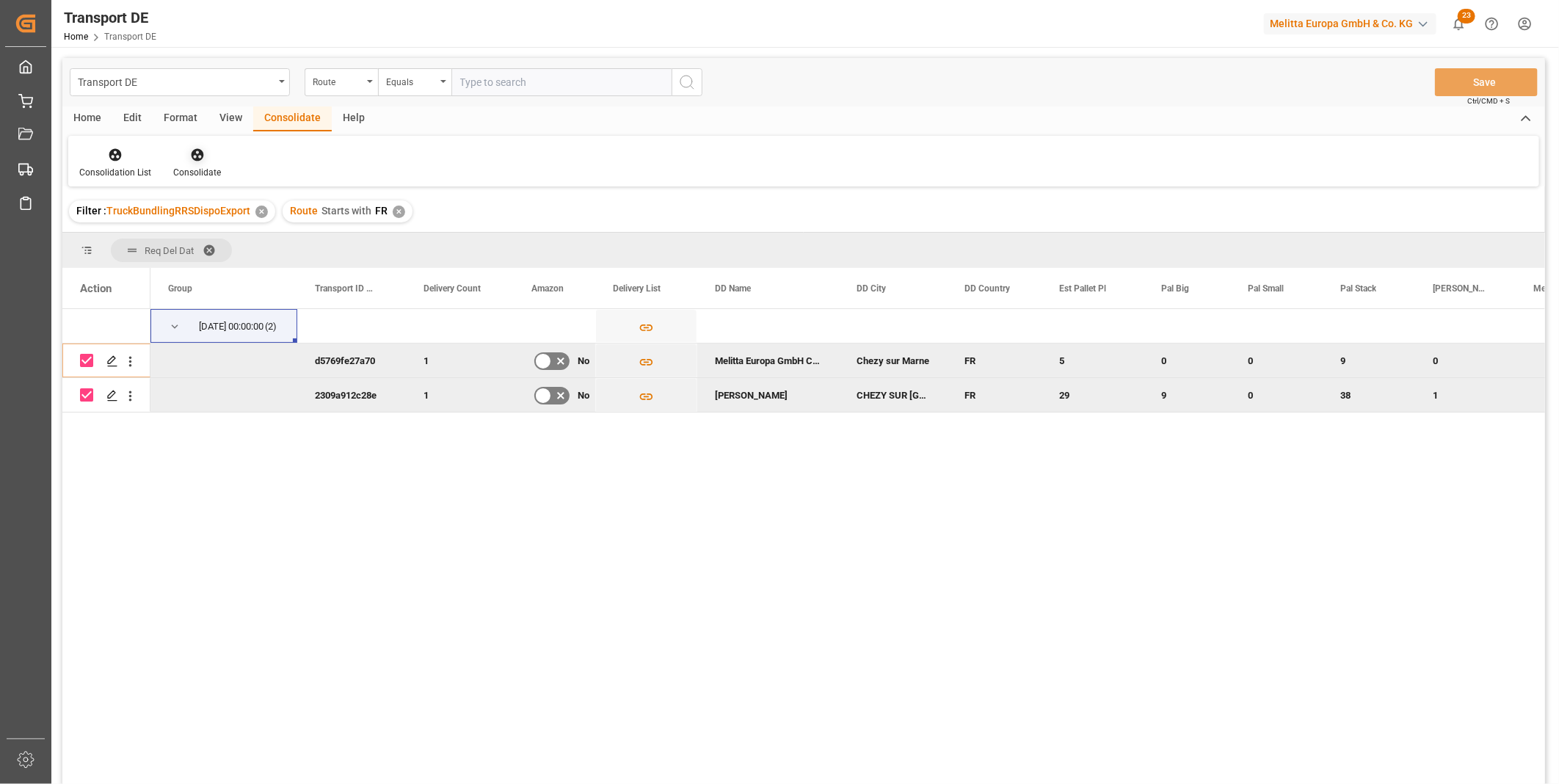
click at [202, 159] on icon at bounding box center [198, 154] width 15 height 15
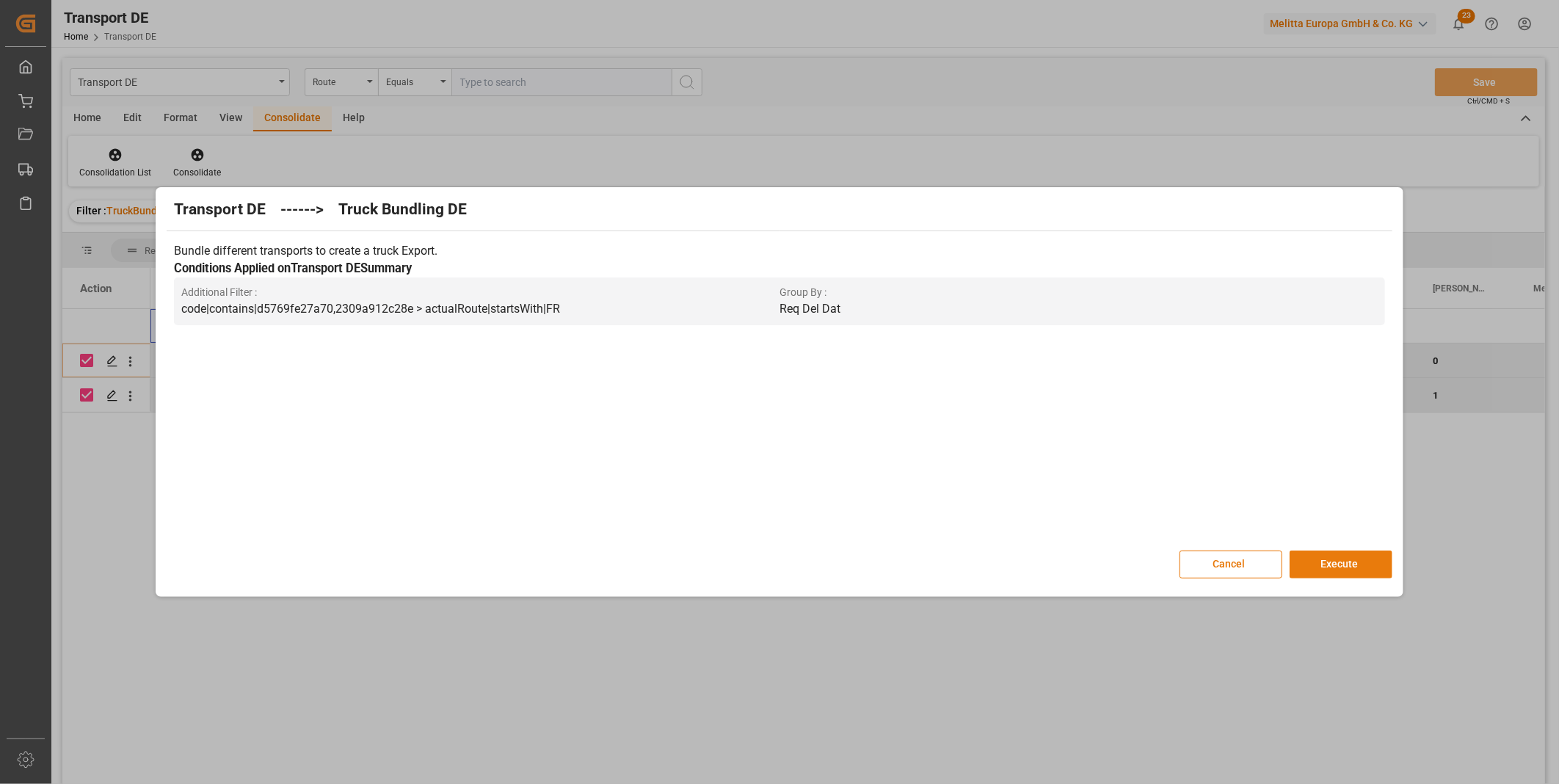
click at [1342, 560] on button "Execute" at bounding box center [1341, 563] width 103 height 27
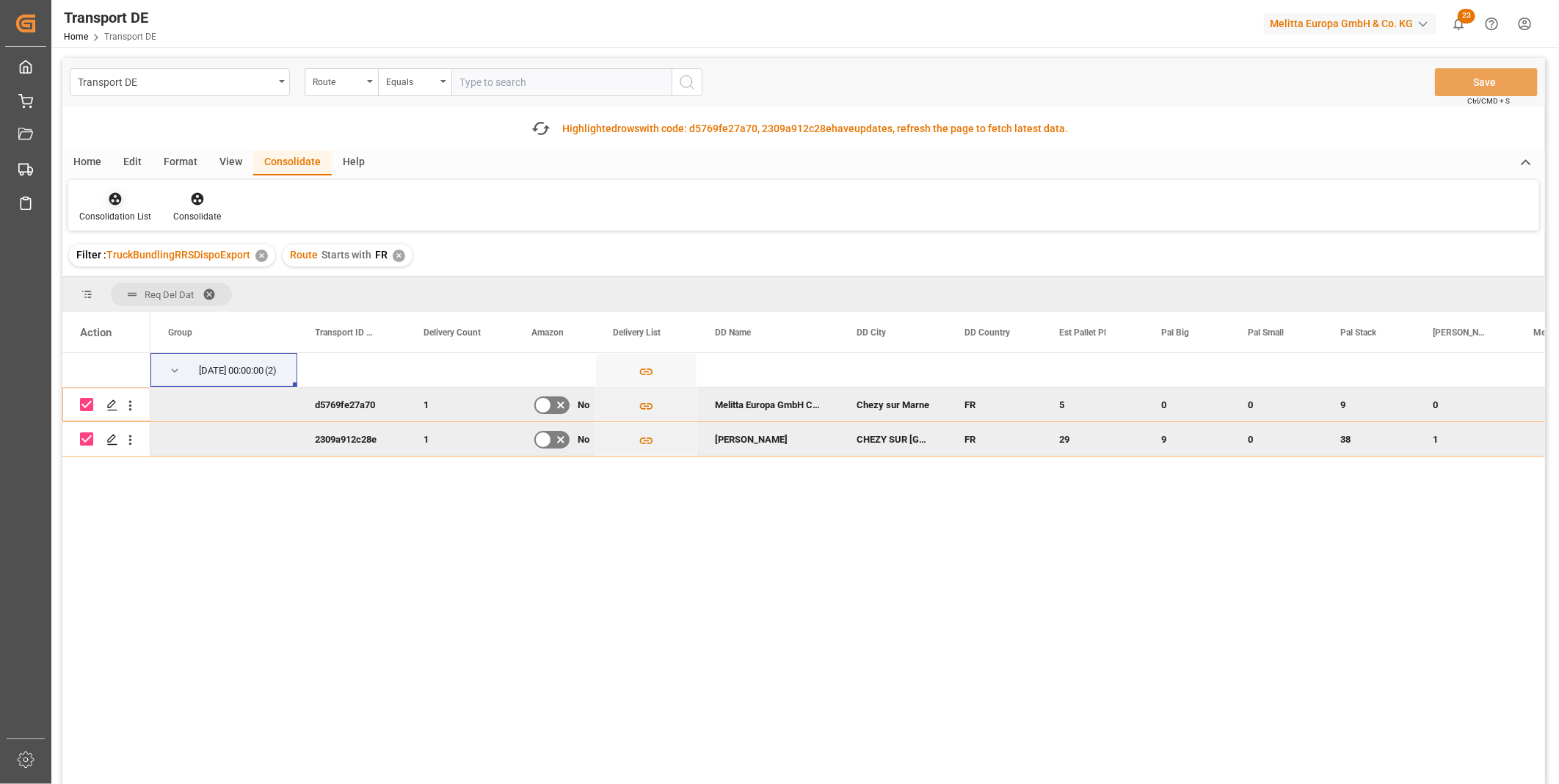
click at [90, 194] on div at bounding box center [114, 198] width 72 height 15
click at [184, 308] on div "Transport DE Route Equals Save Ctrl/CMD + S Fetch latest updates Highlighted ro…" at bounding box center [803, 462] width 1483 height 809
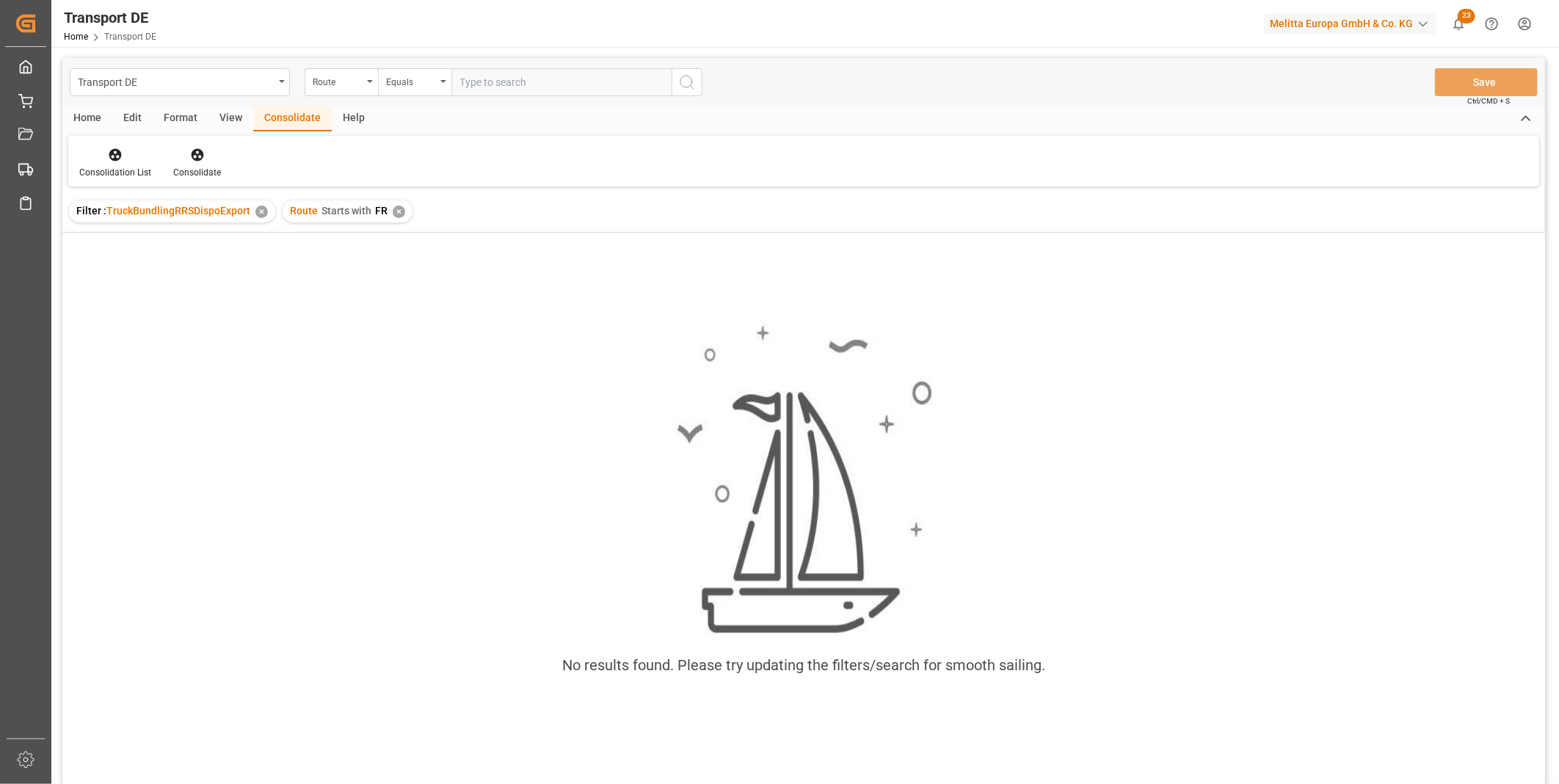
click at [400, 213] on div "✕" at bounding box center [399, 212] width 12 height 12
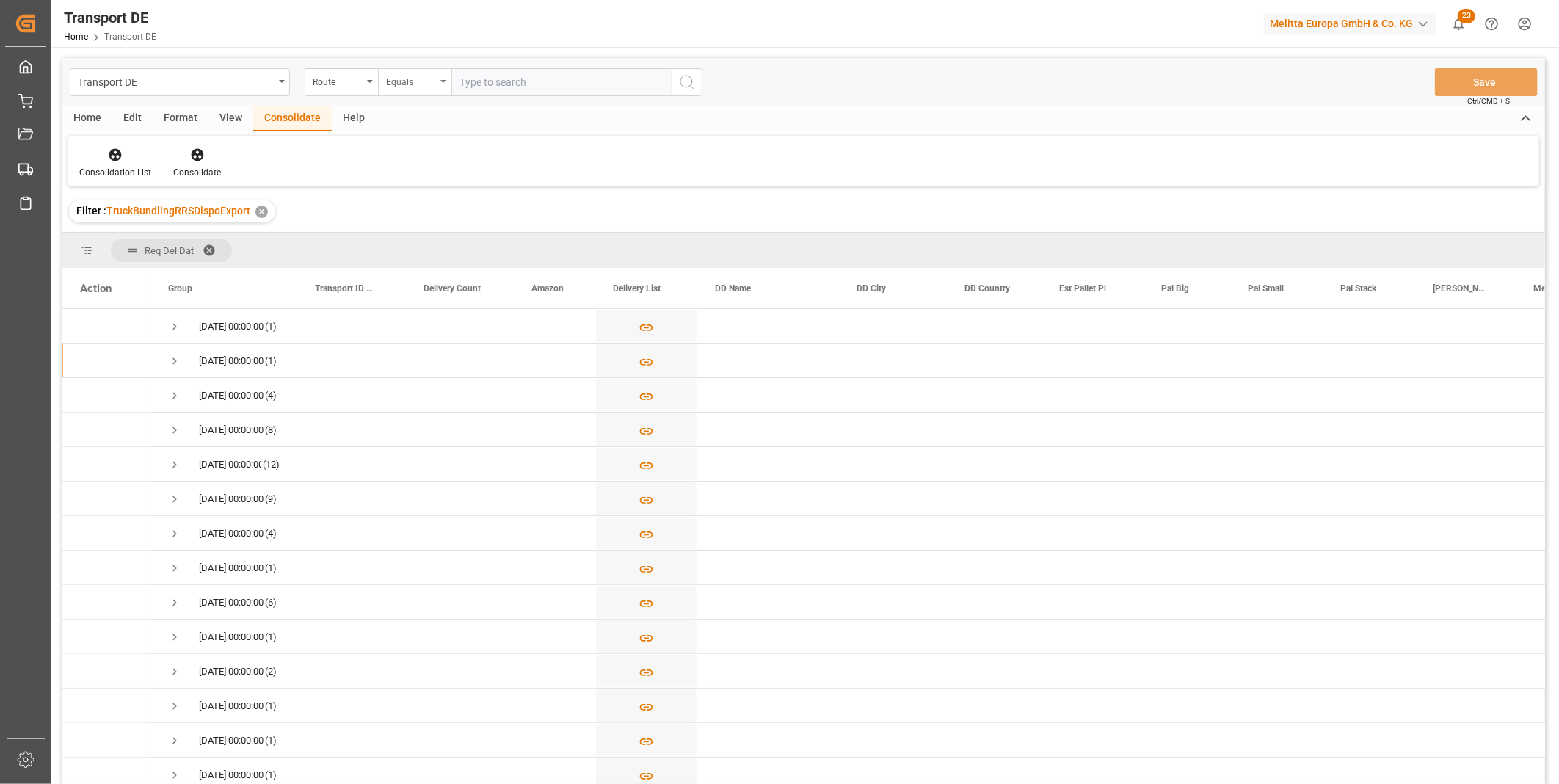
click at [395, 77] on div "Equals" at bounding box center [411, 80] width 50 height 17
click at [433, 238] on div "Starts with" at bounding box center [487, 242] width 219 height 31
type input "SE"
click at [691, 83] on circle "search button" at bounding box center [686, 81] width 12 height 12
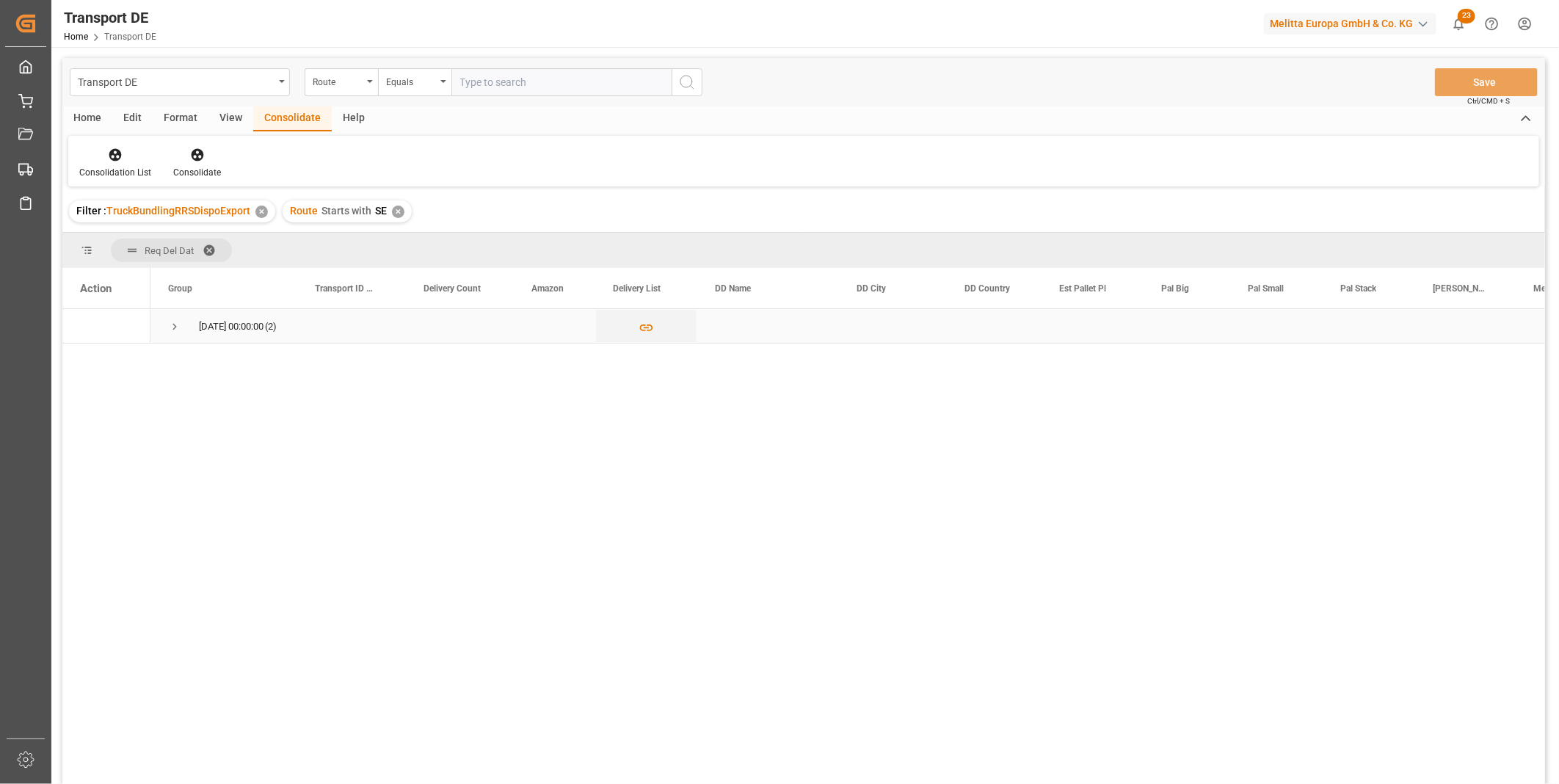
click at [179, 326] on span "Press SPACE to select this row." at bounding box center [175, 326] width 13 height 13
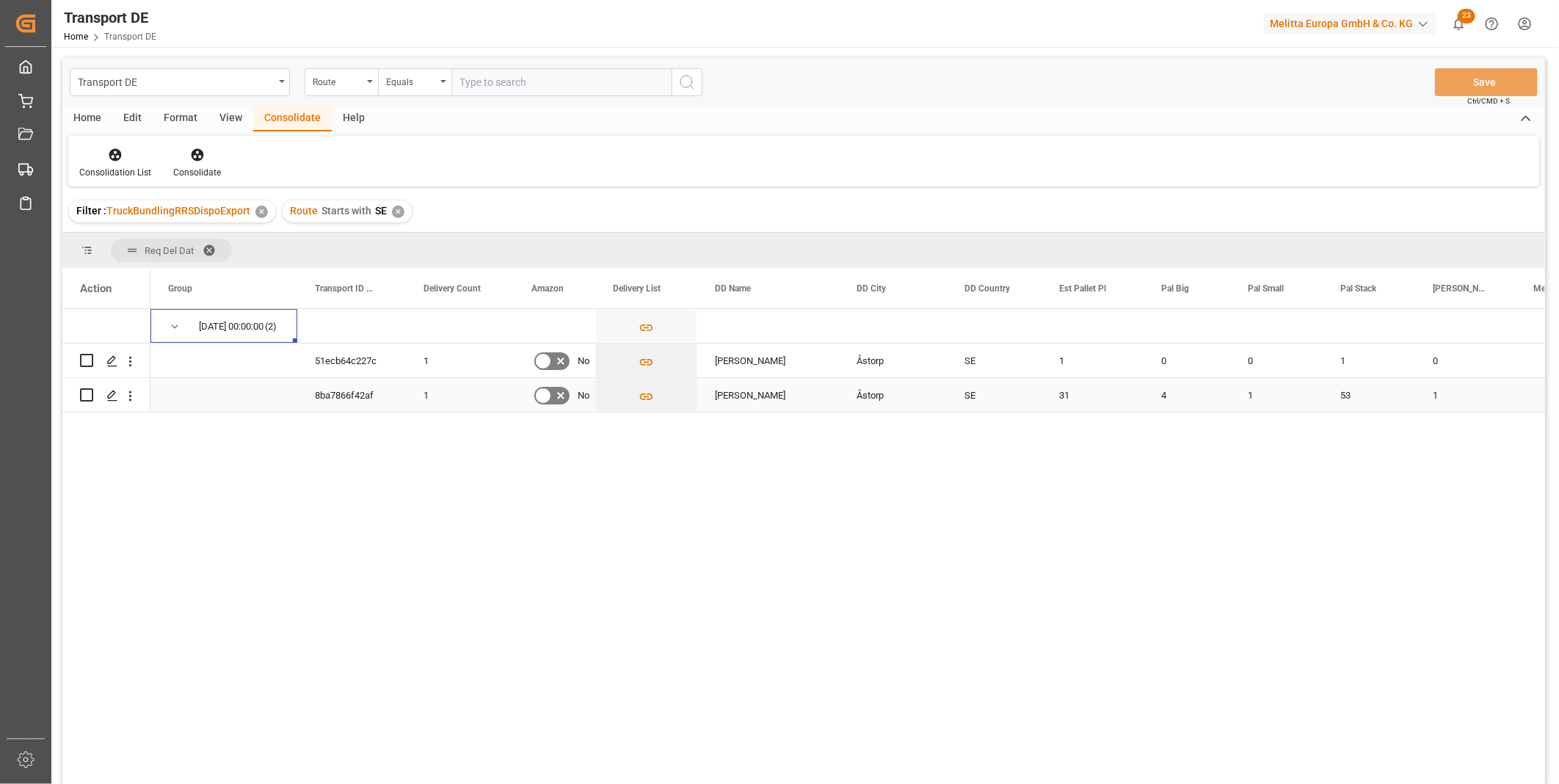
click at [82, 400] on input "Press Space to toggle row selection (unchecked)" at bounding box center [86, 394] width 13 height 13
checkbox input "true"
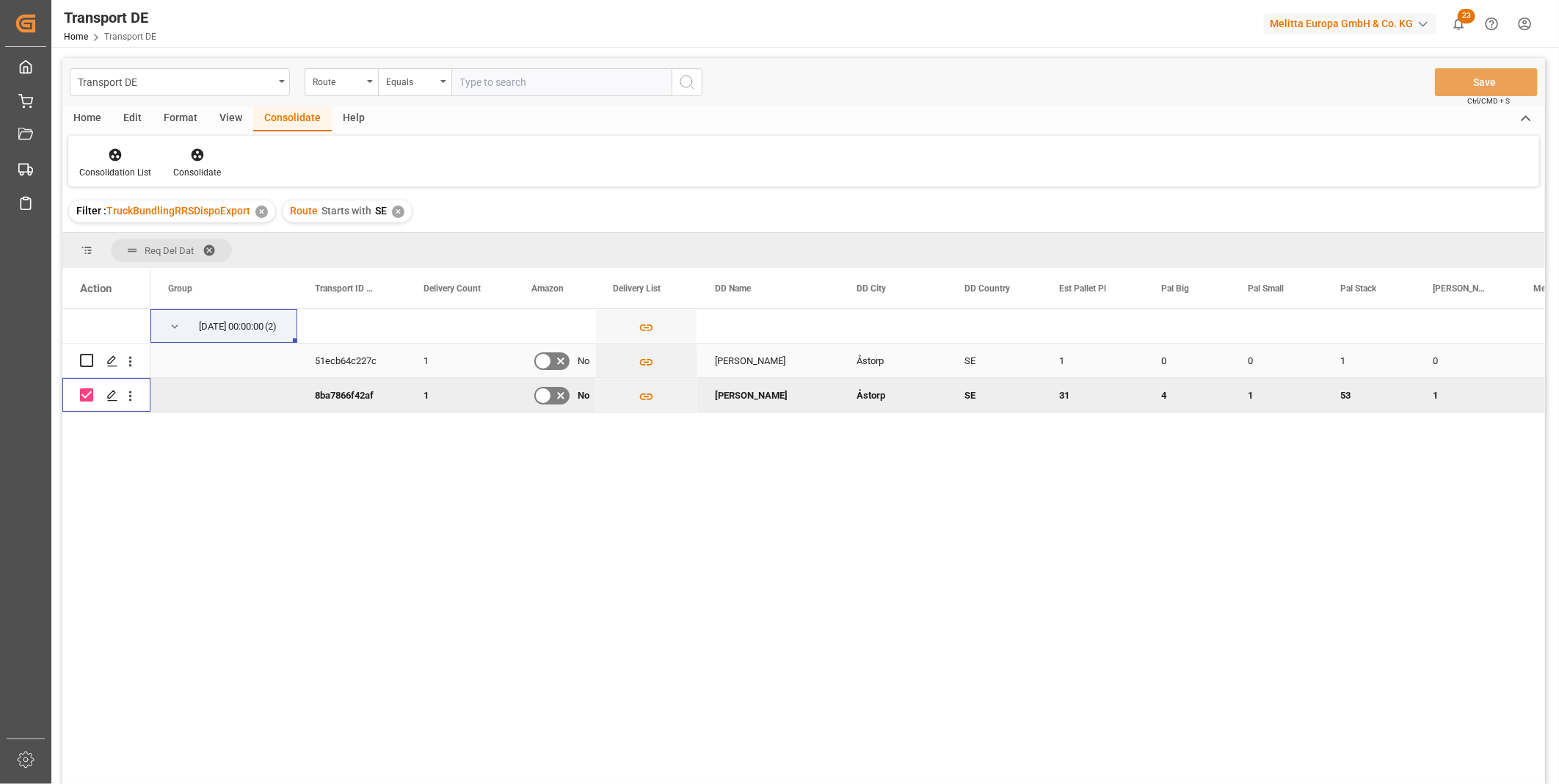
click at [85, 356] on input "Press Space to toggle row selection (unchecked)" at bounding box center [86, 360] width 13 height 13
checkbox input "true"
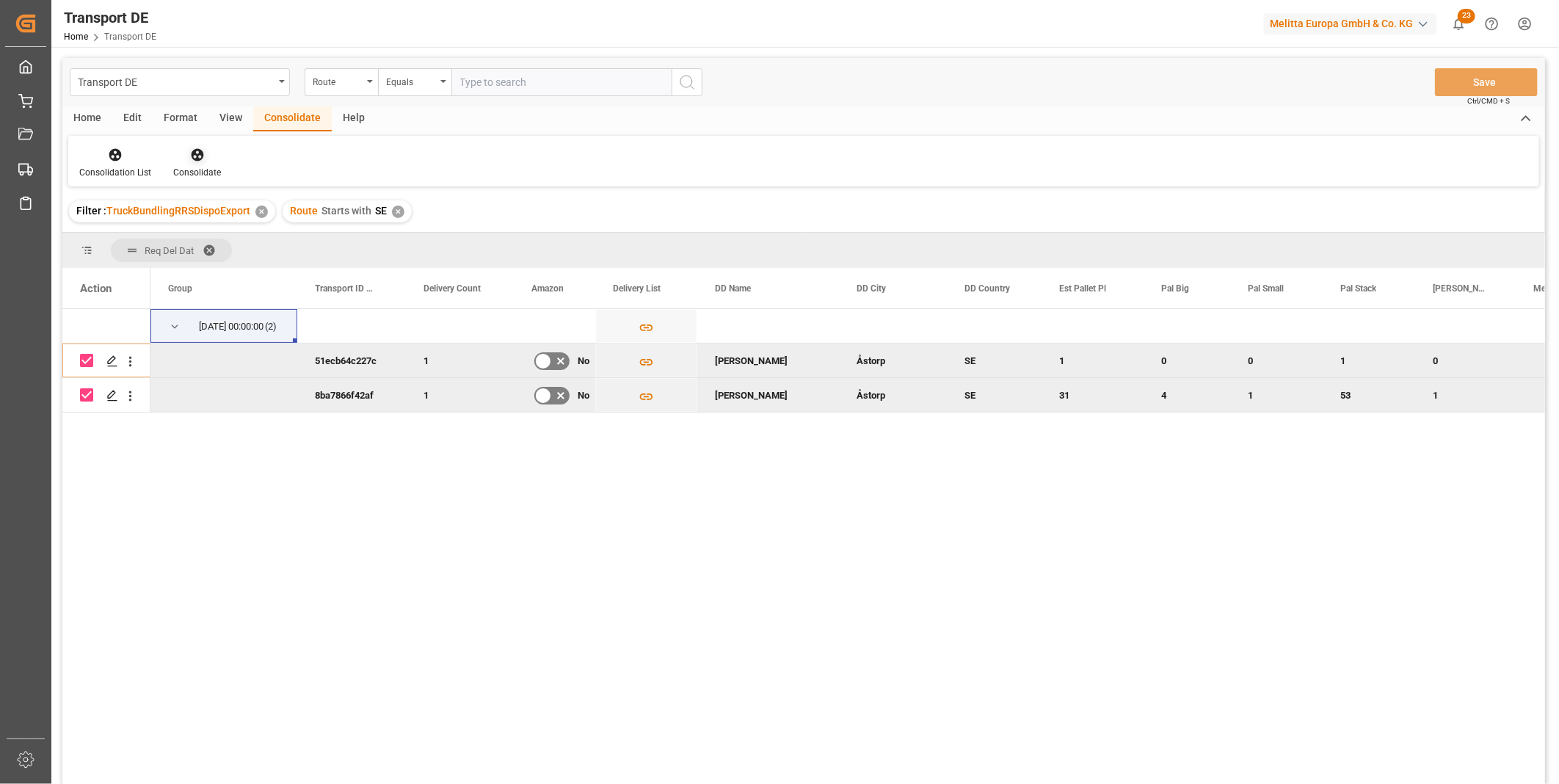
click at [199, 148] on icon at bounding box center [198, 154] width 15 height 15
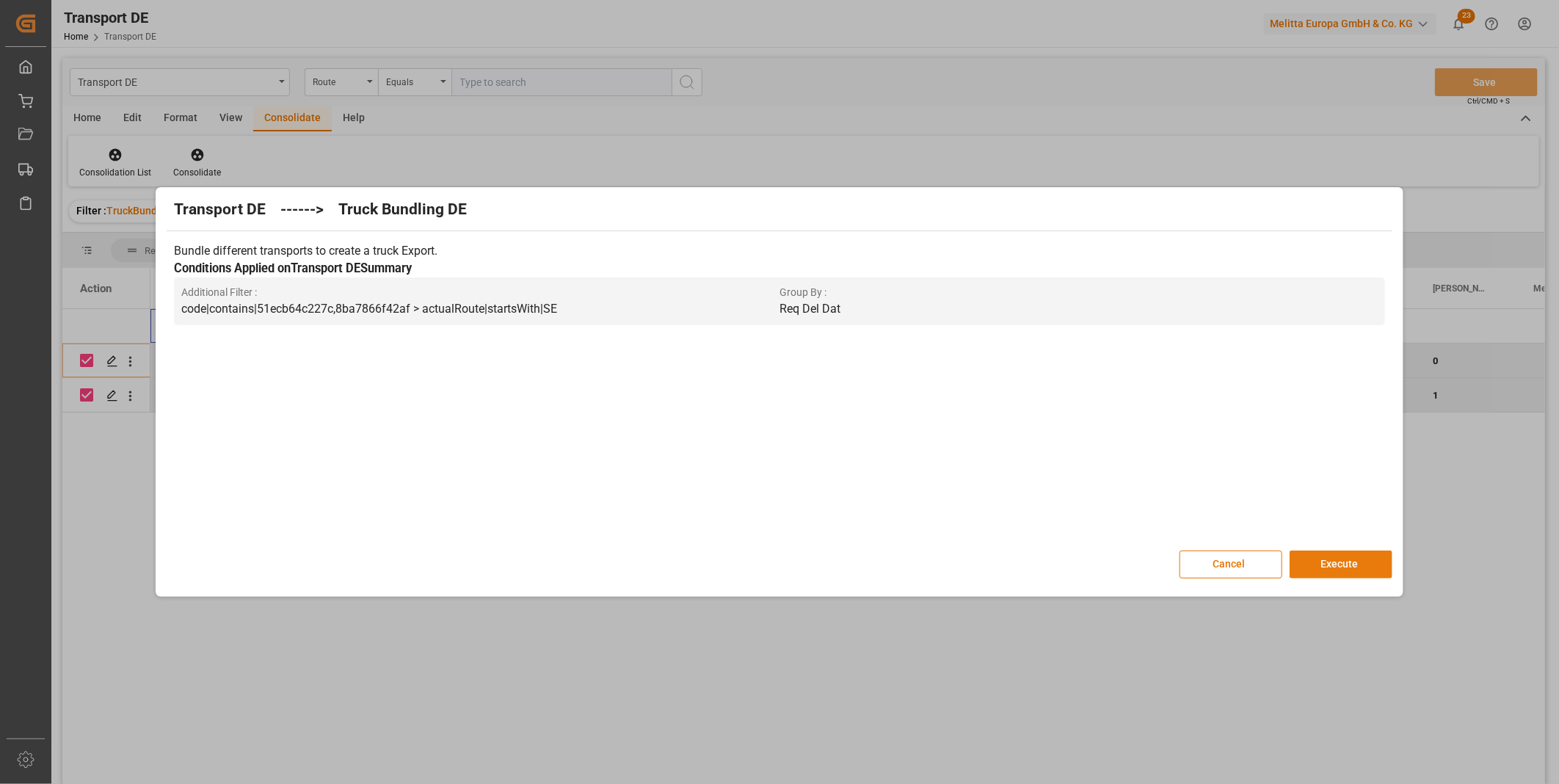
click at [1345, 572] on button "Execute" at bounding box center [1341, 563] width 103 height 27
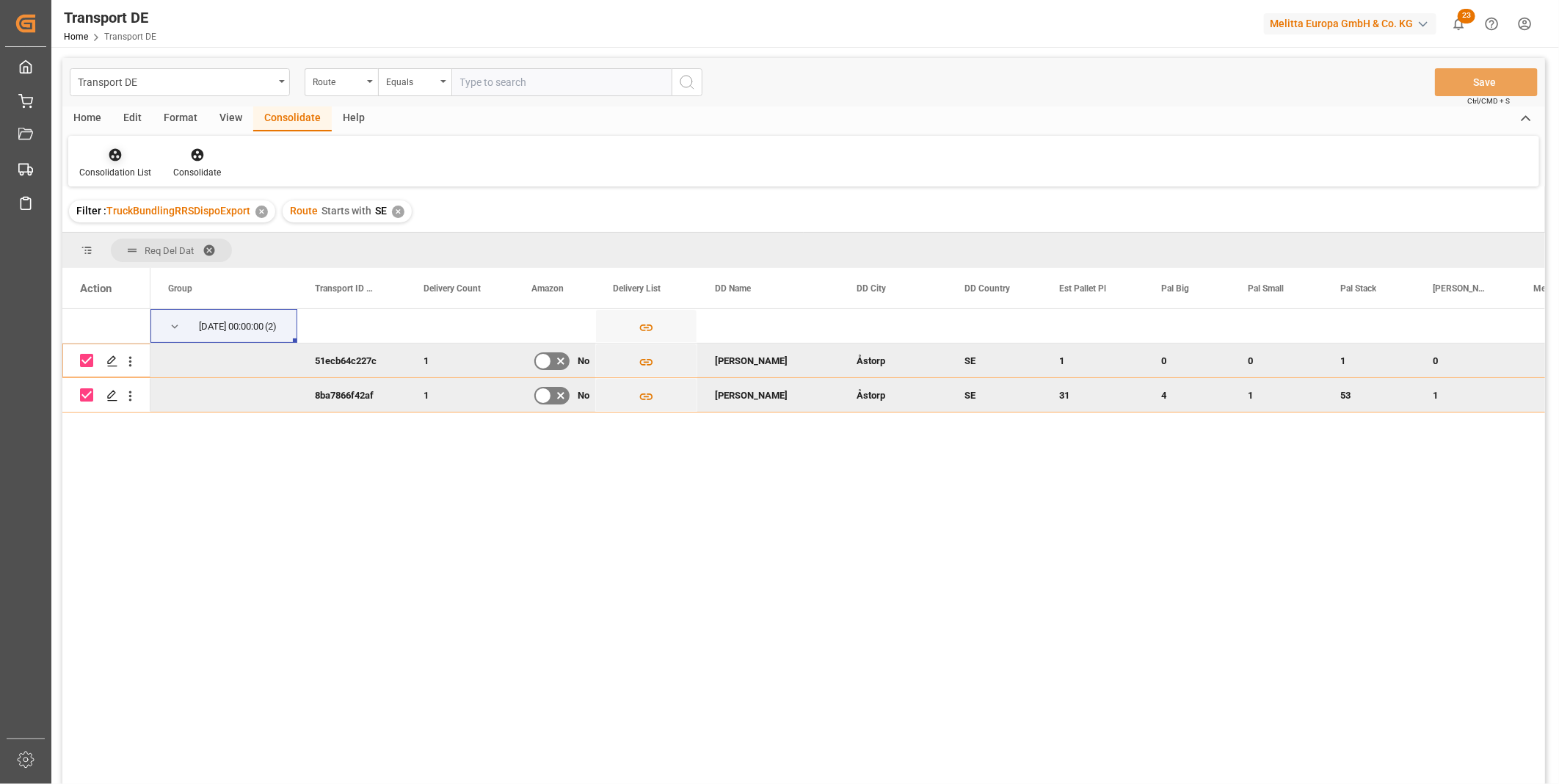
click at [126, 157] on div at bounding box center [114, 154] width 72 height 15
click at [214, 258] on div "Truck Bundling RRS Dispo Export" at bounding box center [194, 268] width 222 height 30
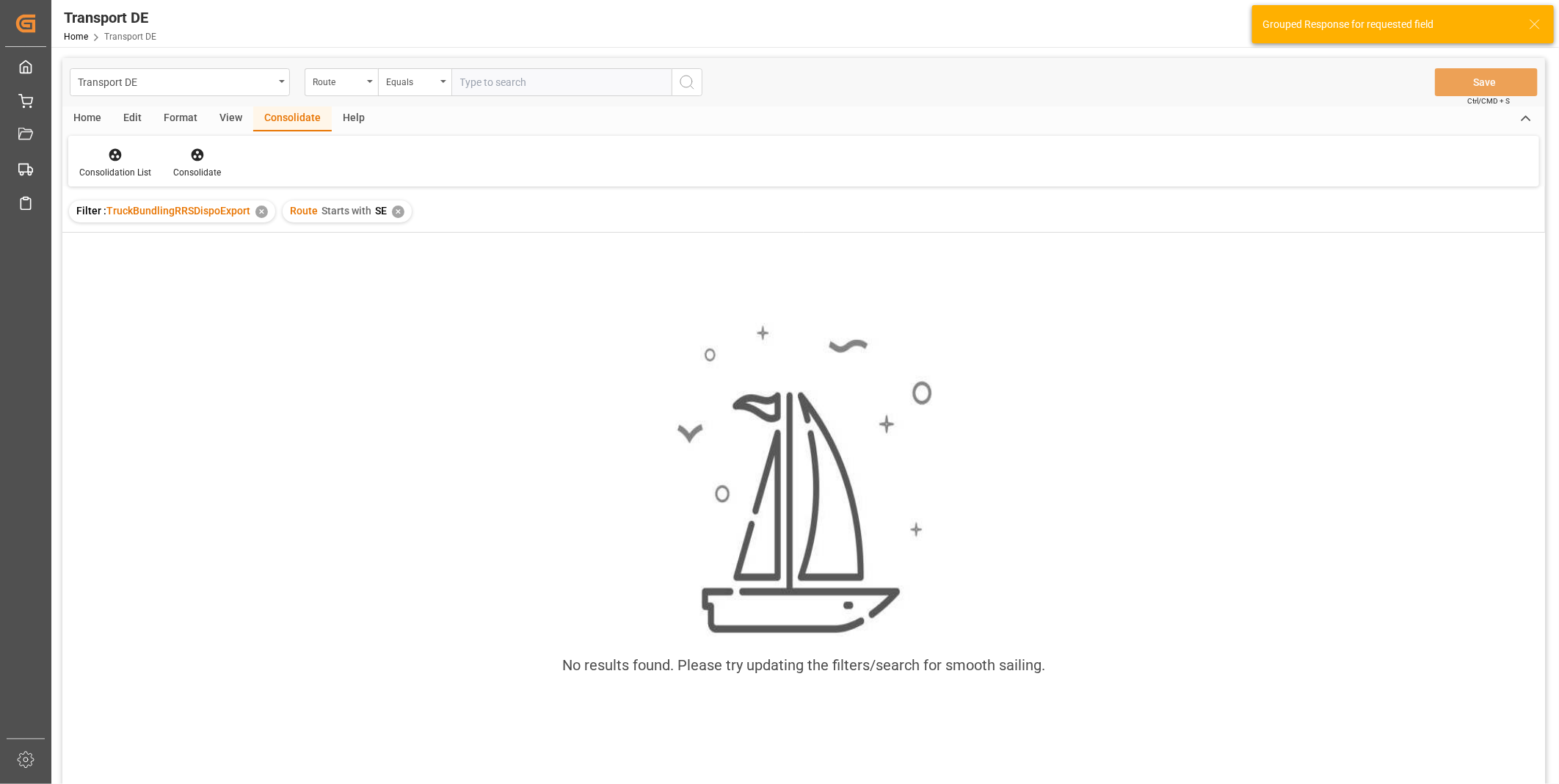
click at [398, 213] on div "✕" at bounding box center [398, 212] width 12 height 12
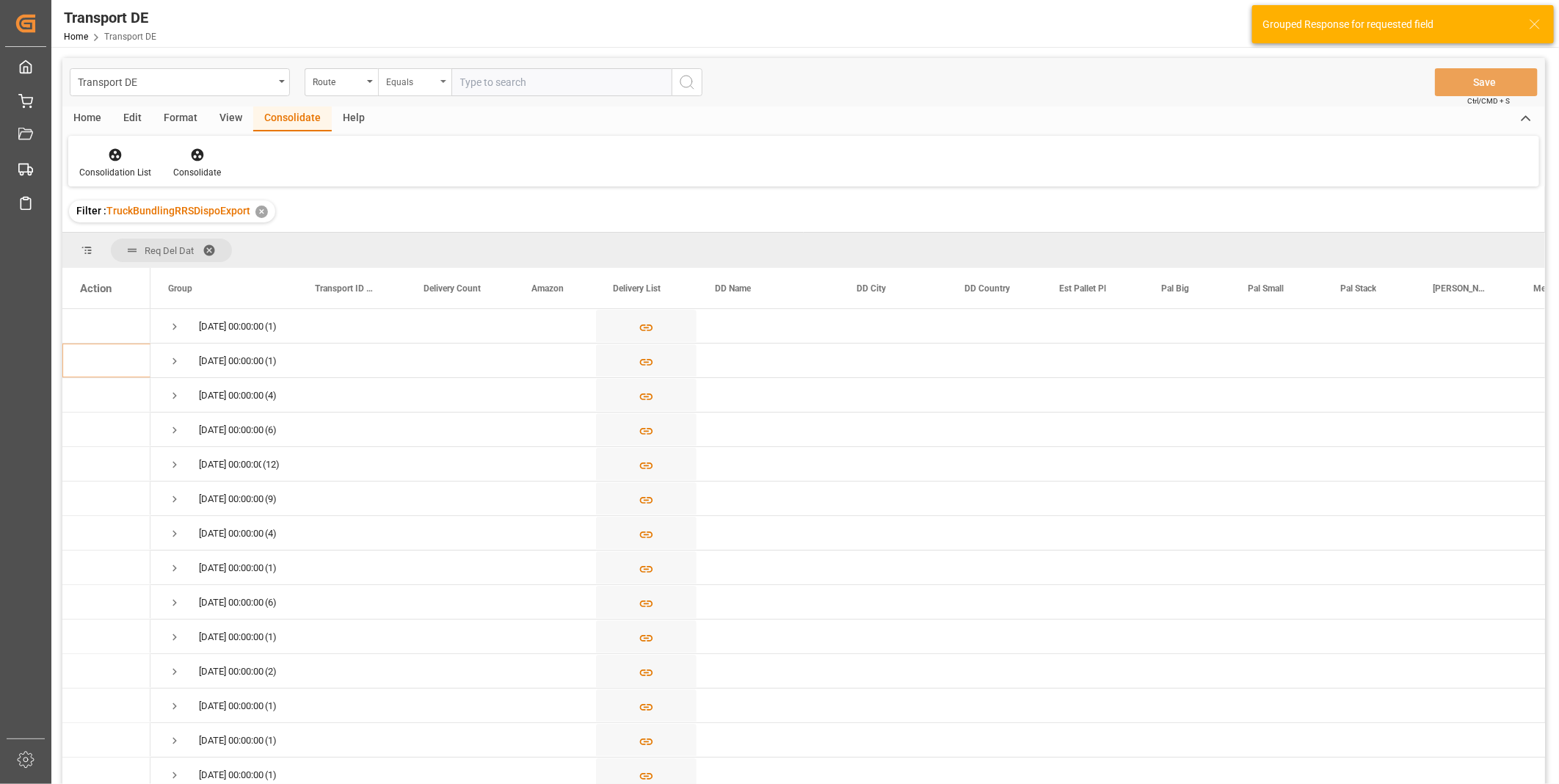
click at [419, 84] on div "Equals" at bounding box center [411, 80] width 50 height 17
click at [426, 250] on div "Starts with" at bounding box center [487, 242] width 219 height 31
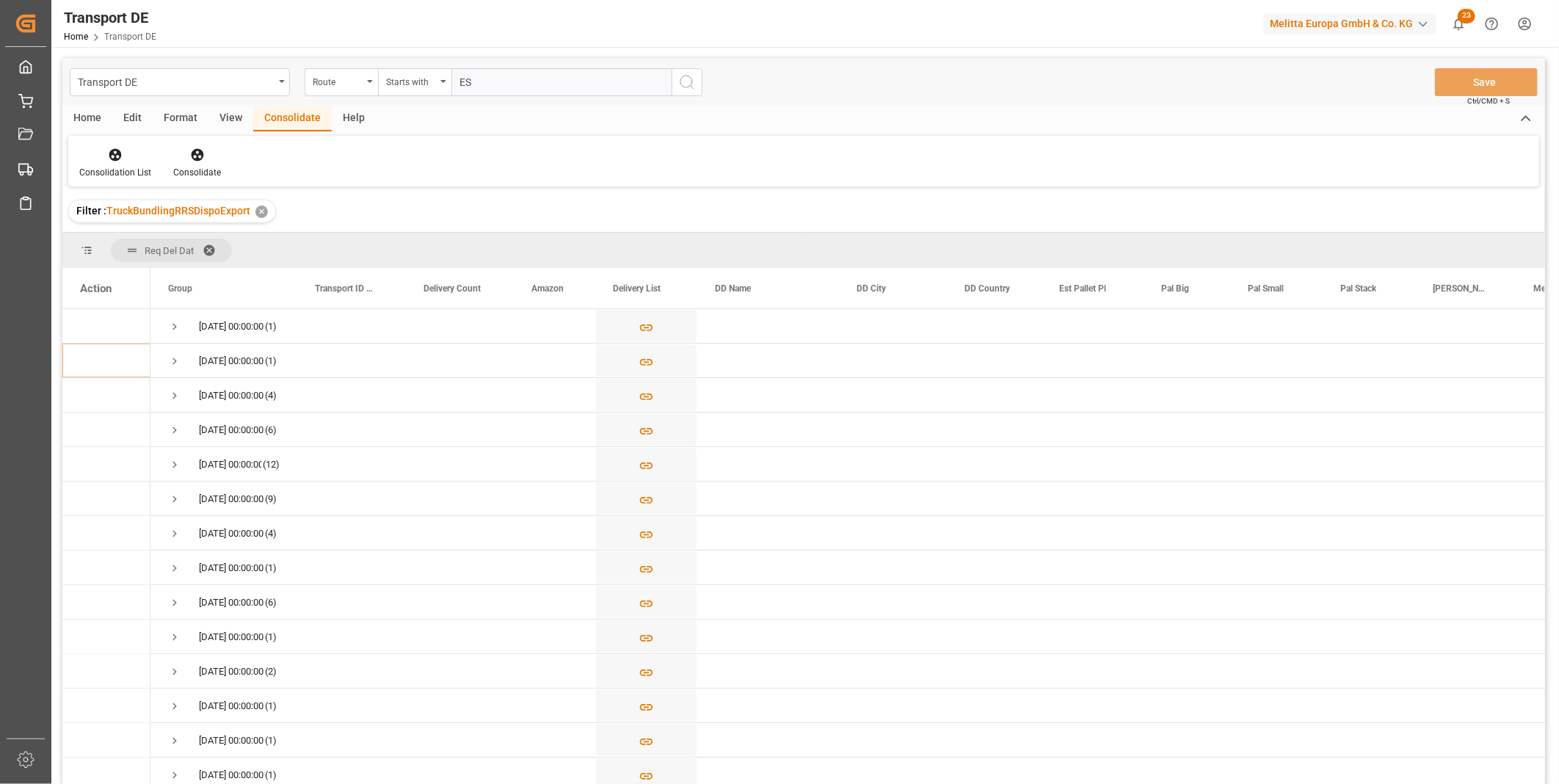
type input "ES"
click at [692, 75] on icon "search button" at bounding box center [687, 82] width 18 height 18
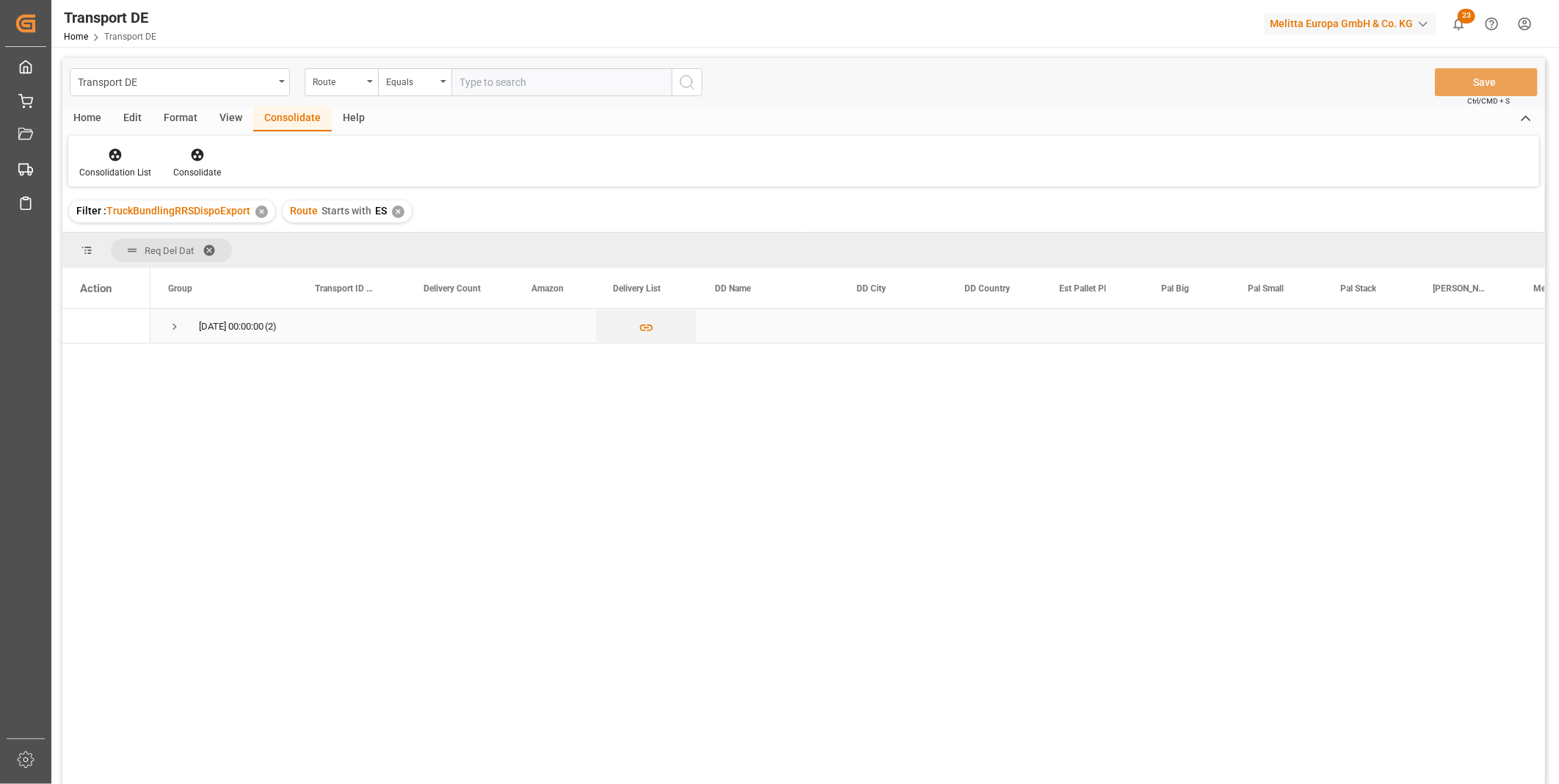
click at [168, 322] on span "Press SPACE to select this row." at bounding box center [175, 326] width 13 height 13
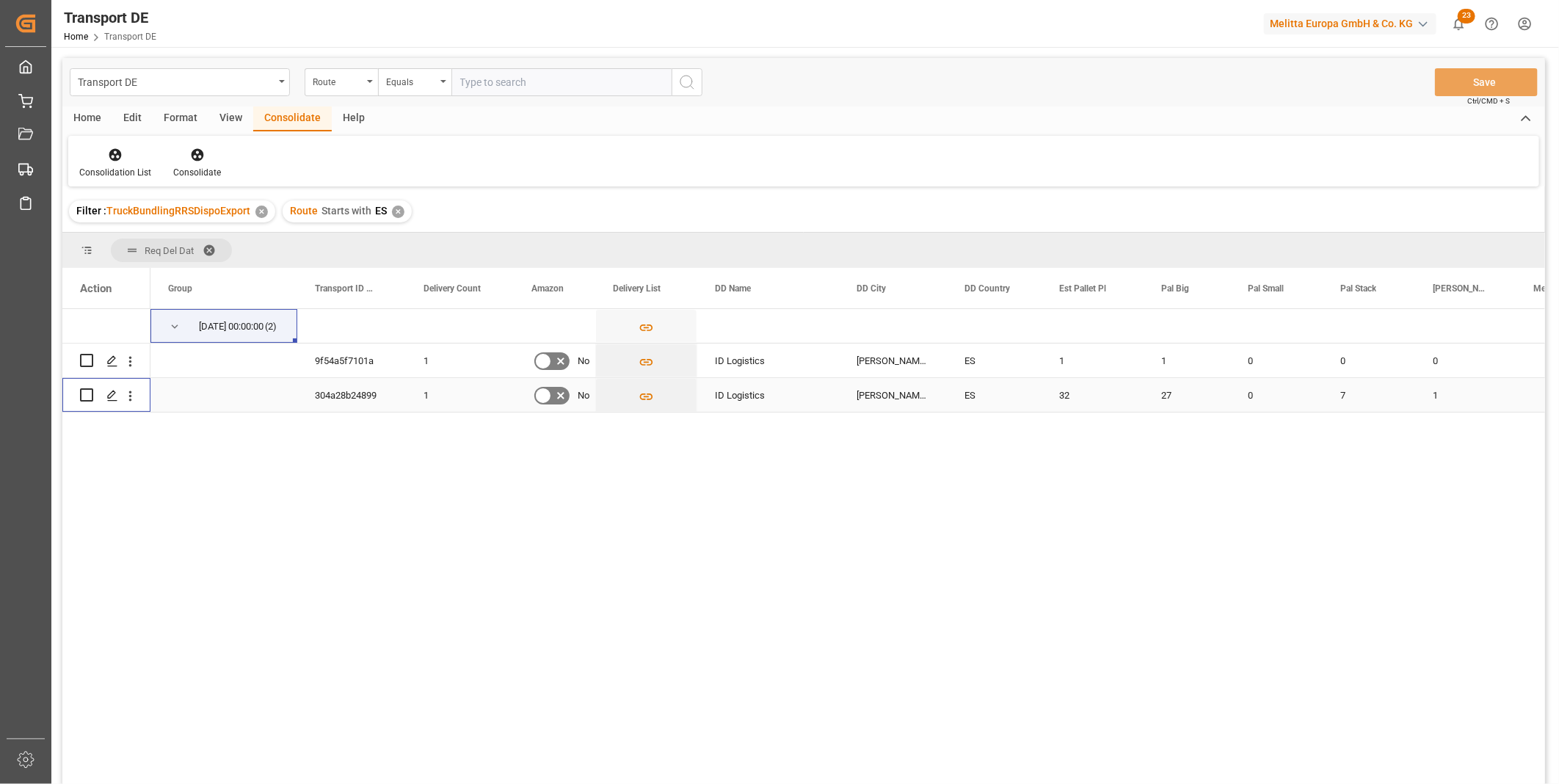
click at [80, 396] on input "Press Space to toggle row selection (unchecked)" at bounding box center [86, 394] width 13 height 13
checkbox input "true"
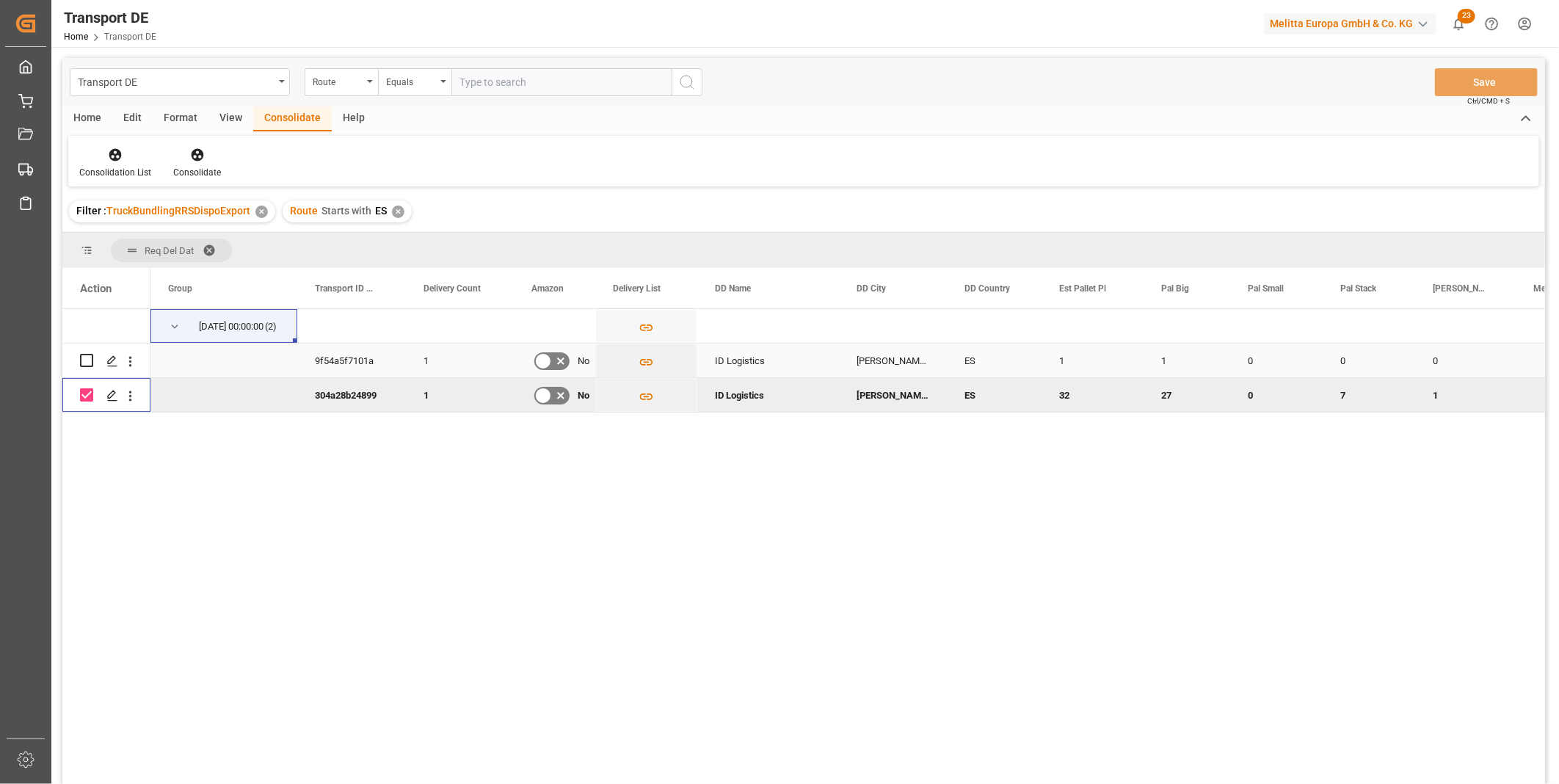
click at [88, 362] on input "Press Space to toggle row selection (unchecked)" at bounding box center [86, 360] width 13 height 13
checkbox input "true"
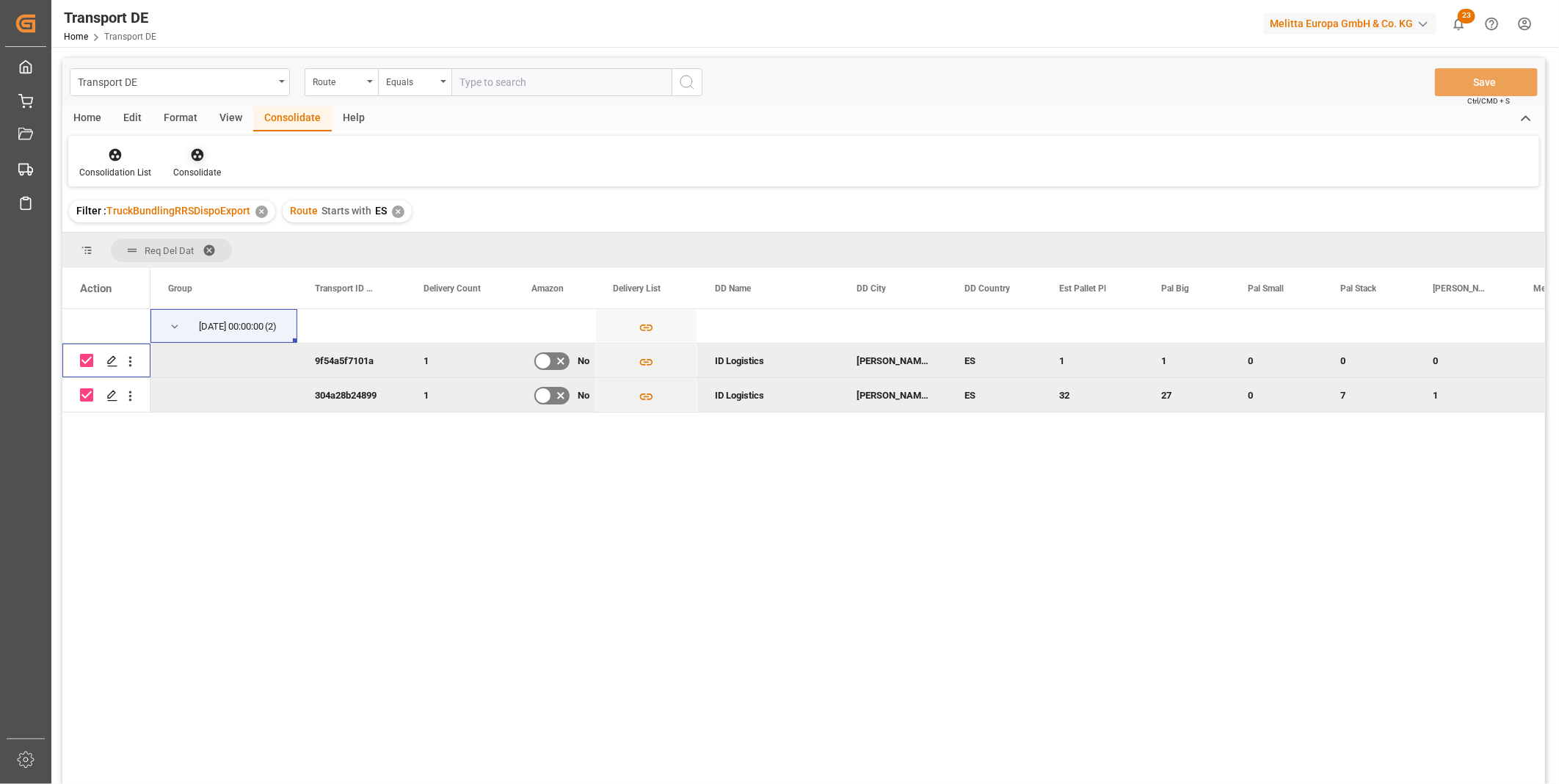
click at [218, 158] on div at bounding box center [197, 154] width 48 height 15
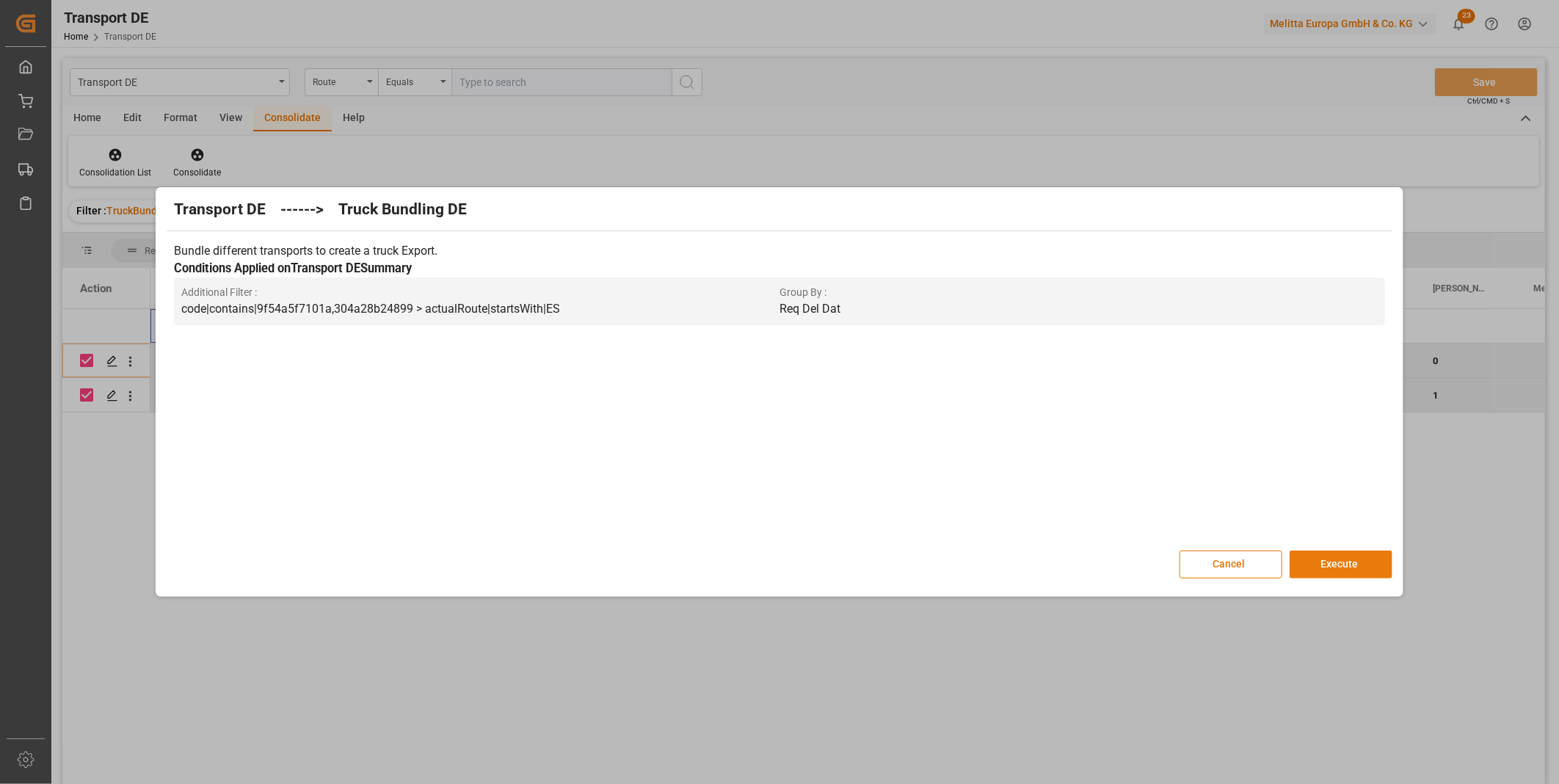
click at [1312, 562] on button "Execute" at bounding box center [1341, 563] width 103 height 27
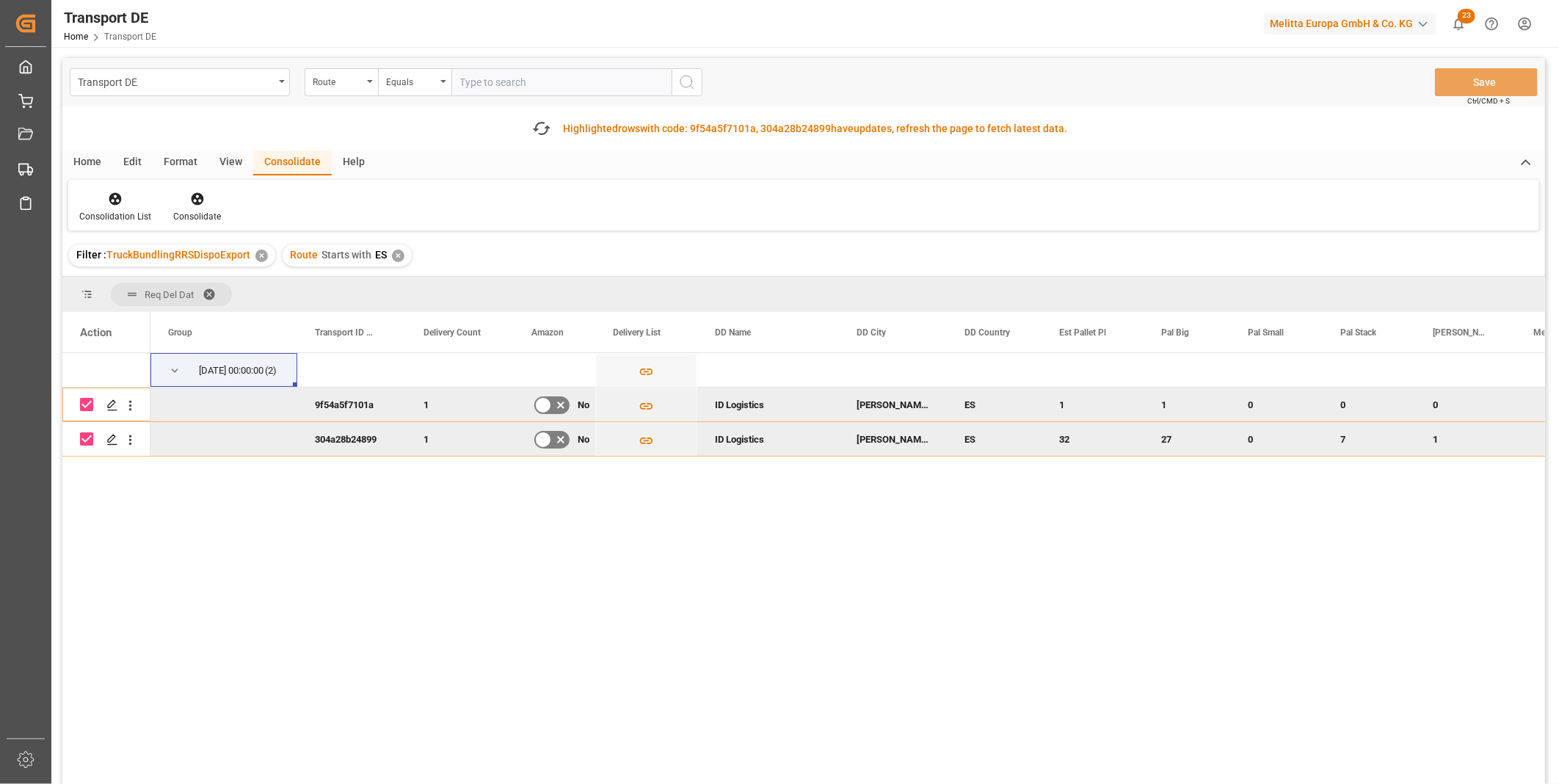
click at [127, 235] on div "Filter : TruckBundlingRRSDispoExport ✕ Route Starts with ES ✕" at bounding box center [803, 255] width 1483 height 41
click at [116, 203] on icon at bounding box center [115, 199] width 12 height 12
click at [223, 319] on div "Transport DE Route Equals Save Ctrl/CMD + S Fetch latest updates Highlighted ro…" at bounding box center [803, 462] width 1483 height 809
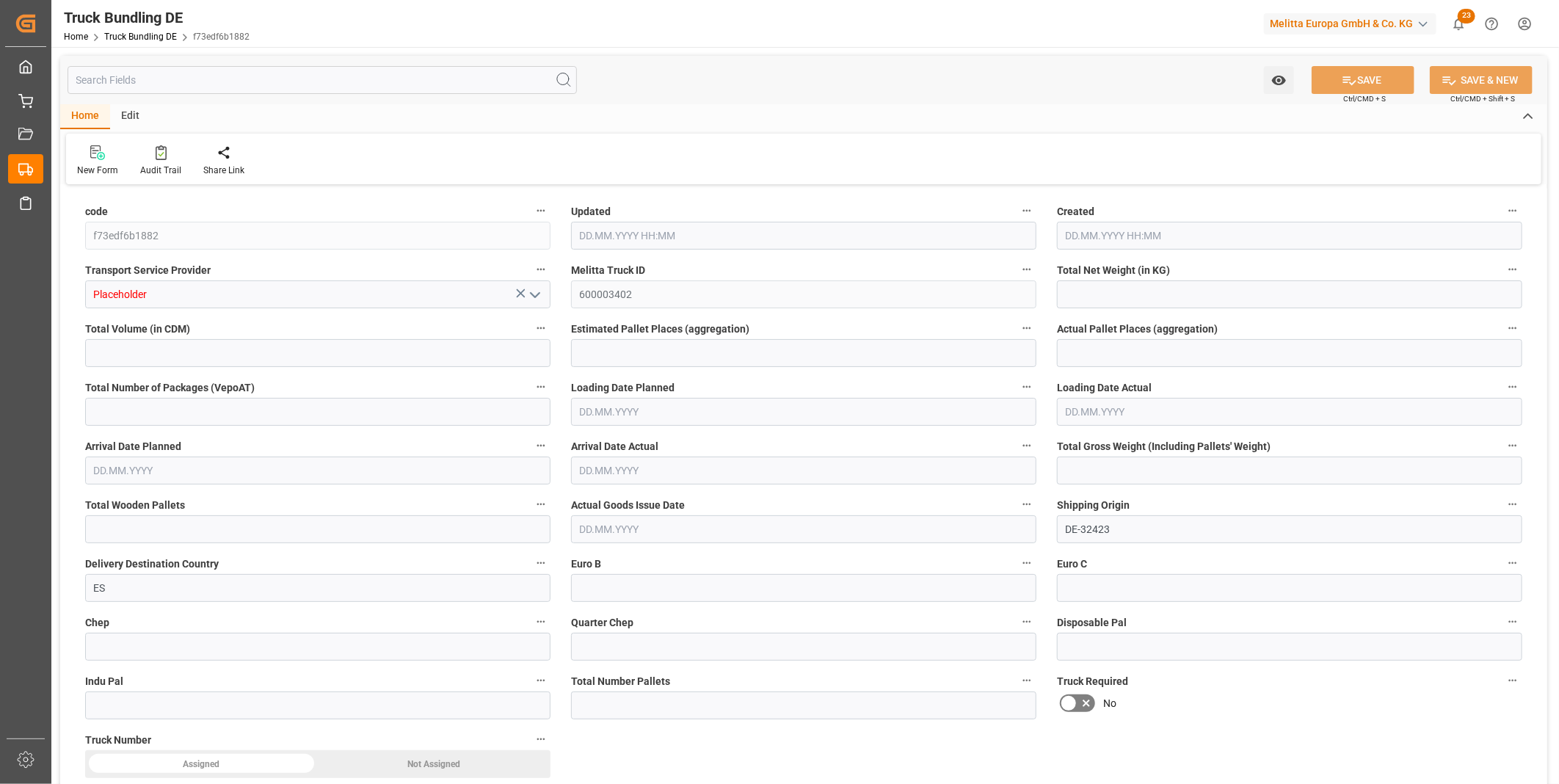
type input "5309.242"
type input "48667.822"
type input "33"
type input "0"
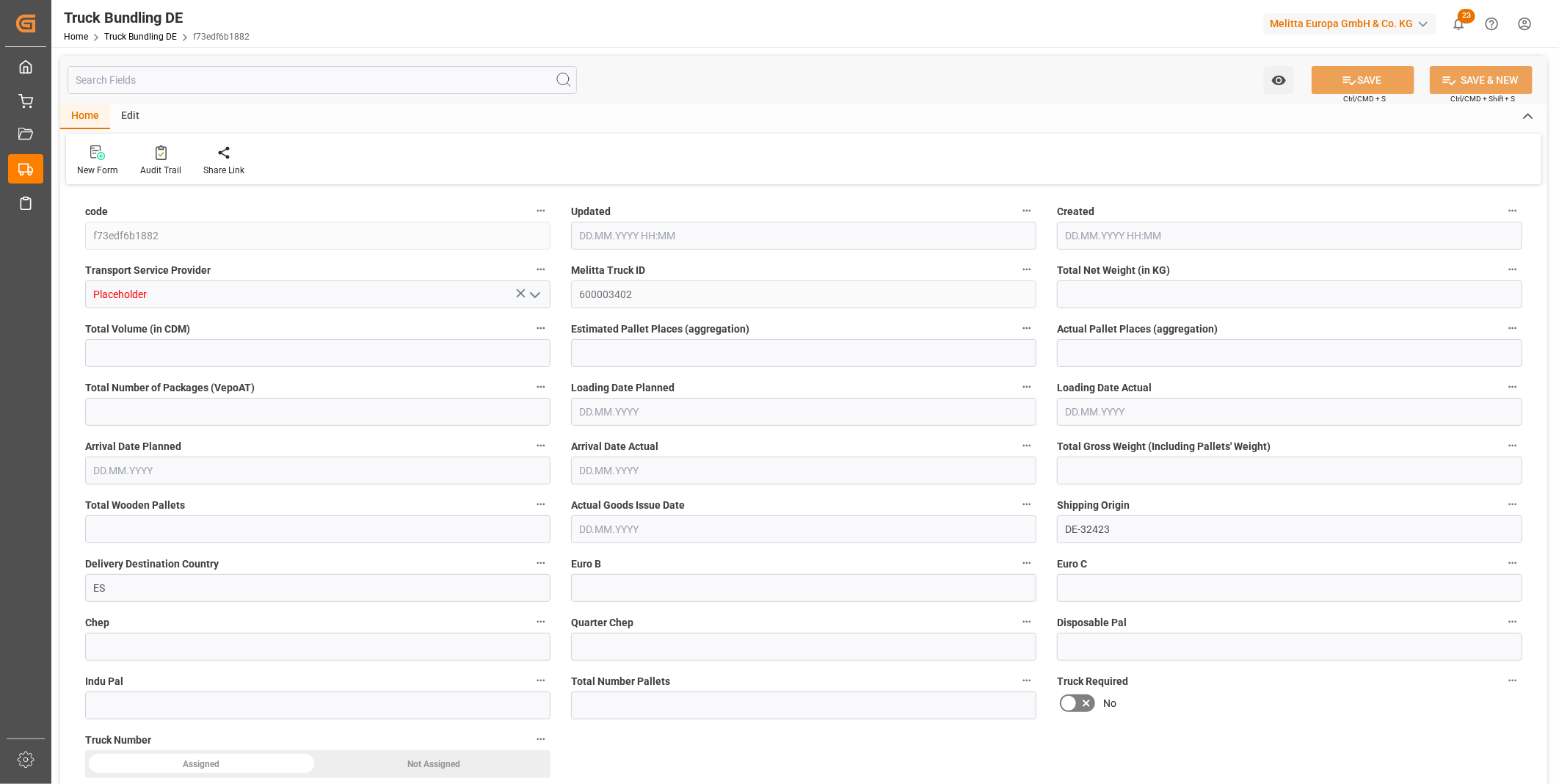
type input "8262"
type input "36"
type input "0"
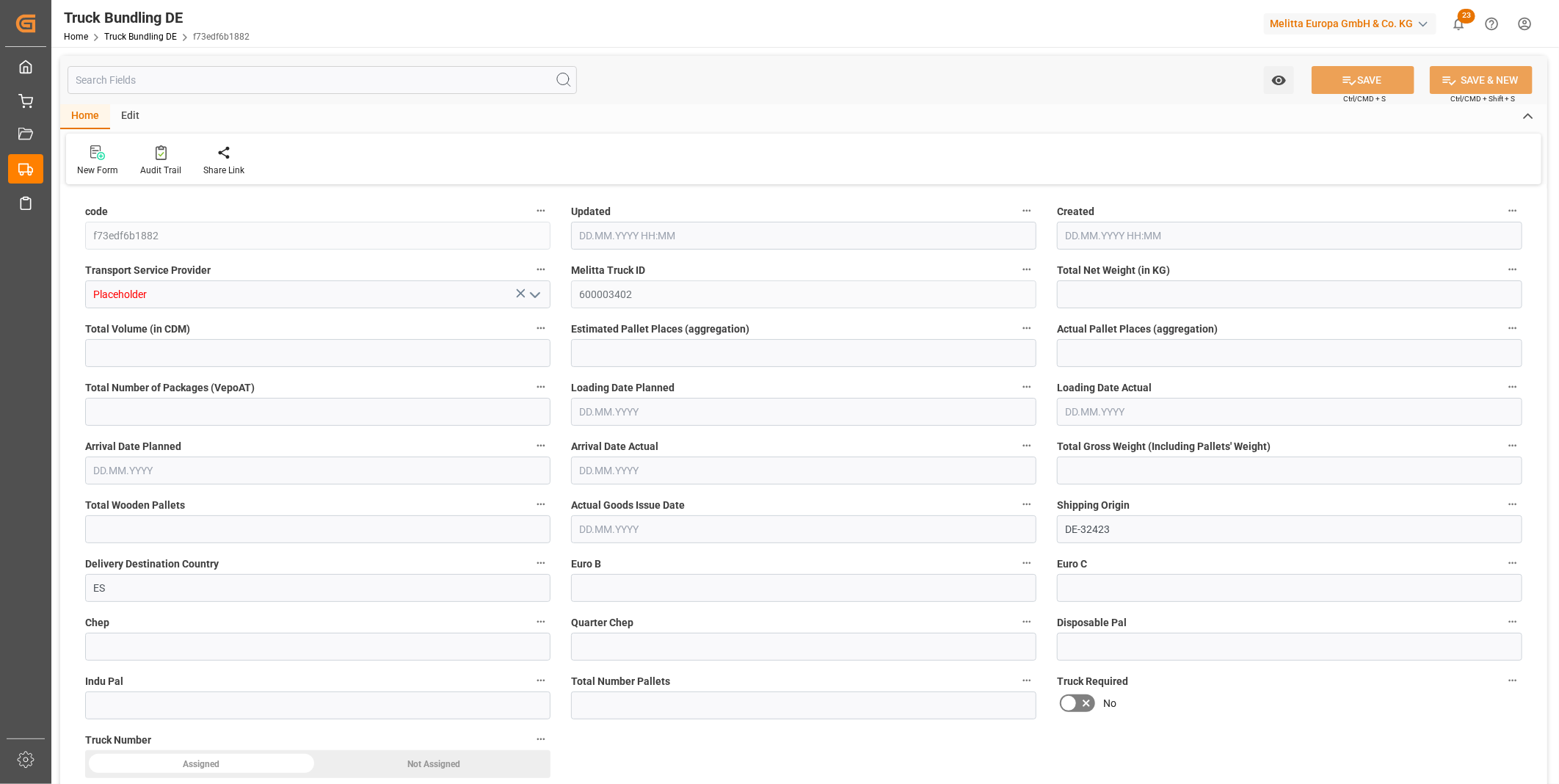
type input "0"
type input "[DATE] 10:15"
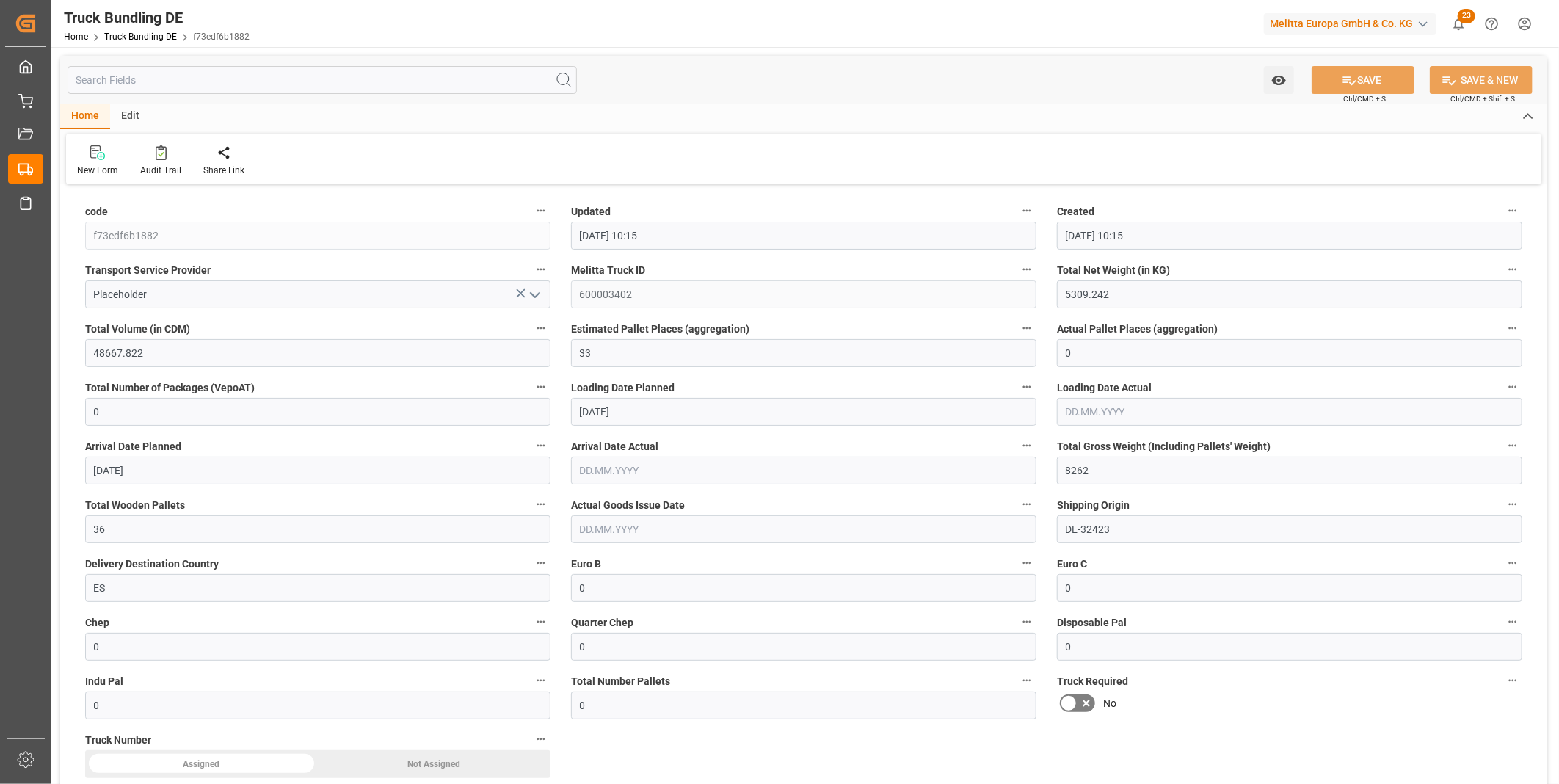
type input "[DATE] 10:15"
type input "[DATE]"
